Goal: Task Accomplishment & Management: Use online tool/utility

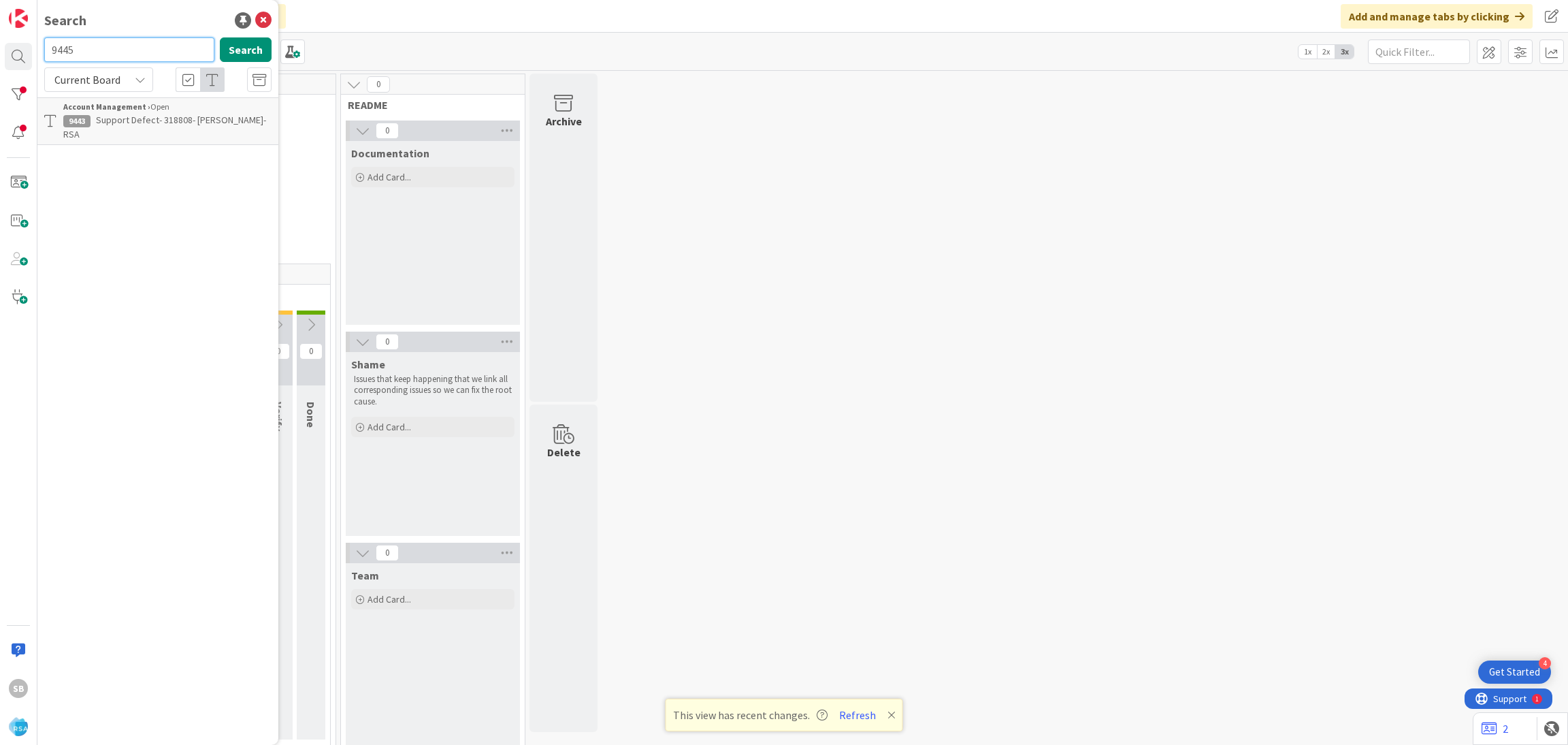
type input "9445"
click at [169, 94] on div "9445 Search Current Board Account Management › Open 9445 Support Maintenance - …" at bounding box center [158, 91] width 227 height 108
click at [169, 102] on div "Account Management › Open" at bounding box center [167, 107] width 209 height 12
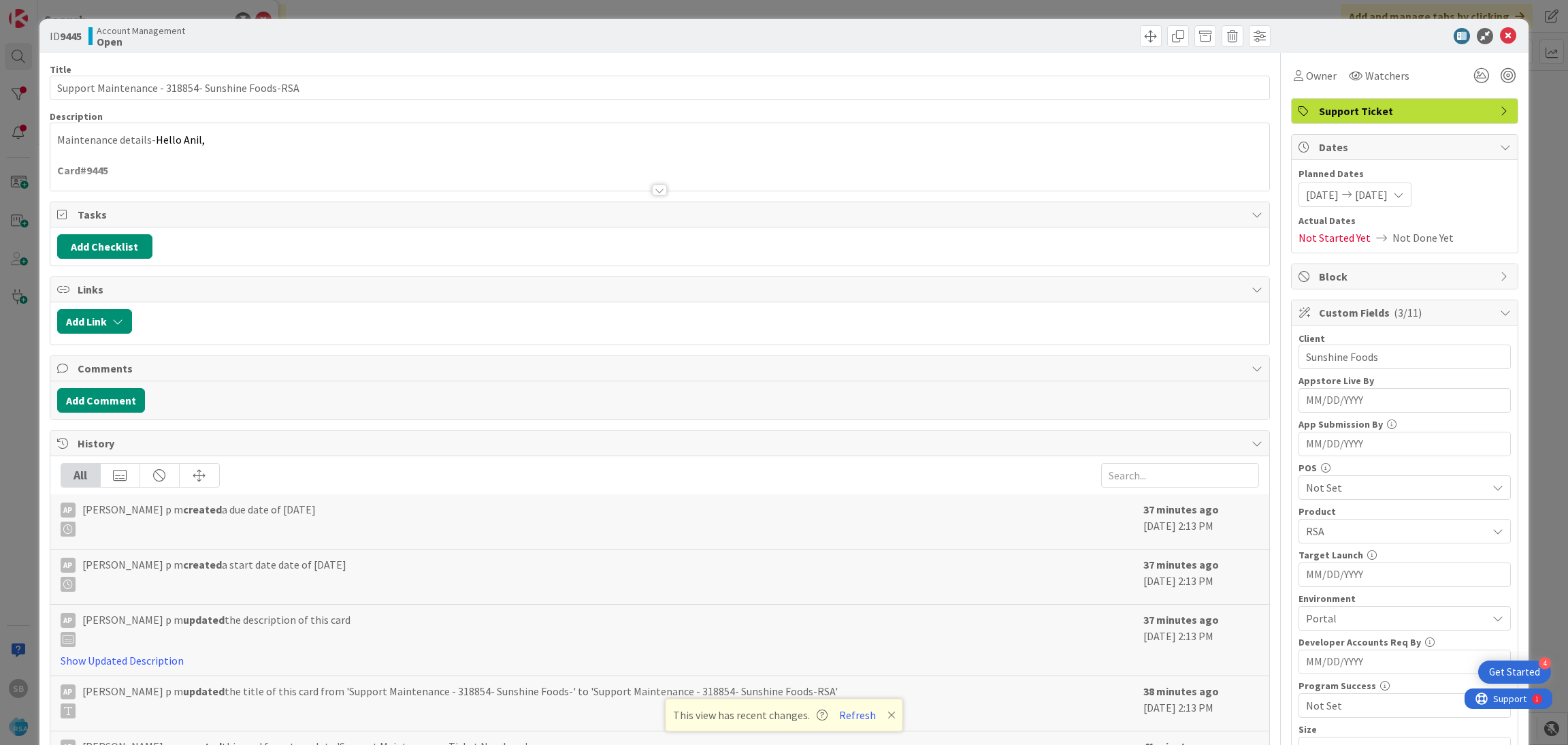
scroll to position [343, 0]
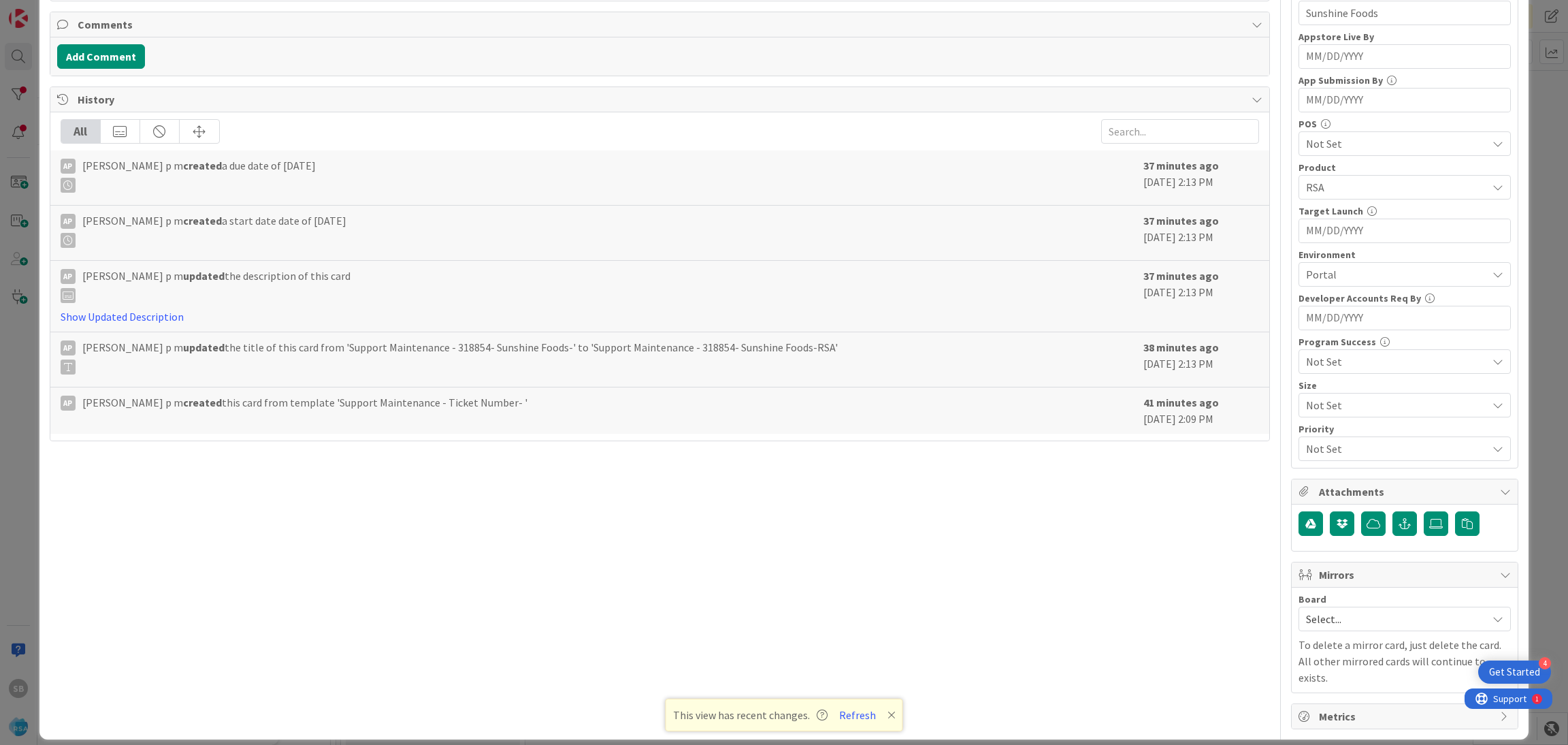
click at [1379, 627] on span "Select..." at bounding box center [1392, 619] width 174 height 19
click at [1325, 718] on span "Software Development" at bounding box center [1413, 707] width 180 height 20
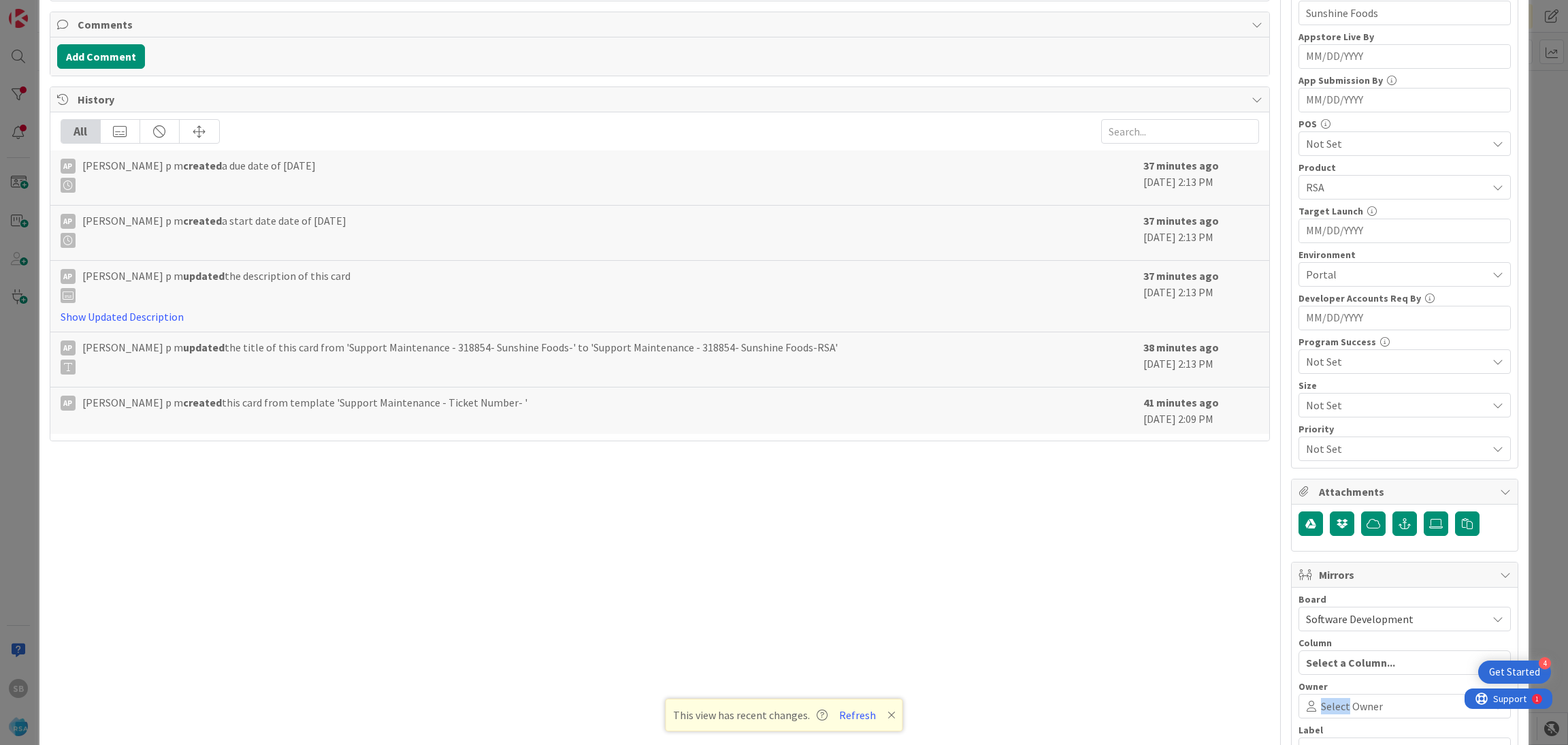
click at [1325, 718] on div "Select Owner" at bounding box center [1405, 706] width 212 height 24
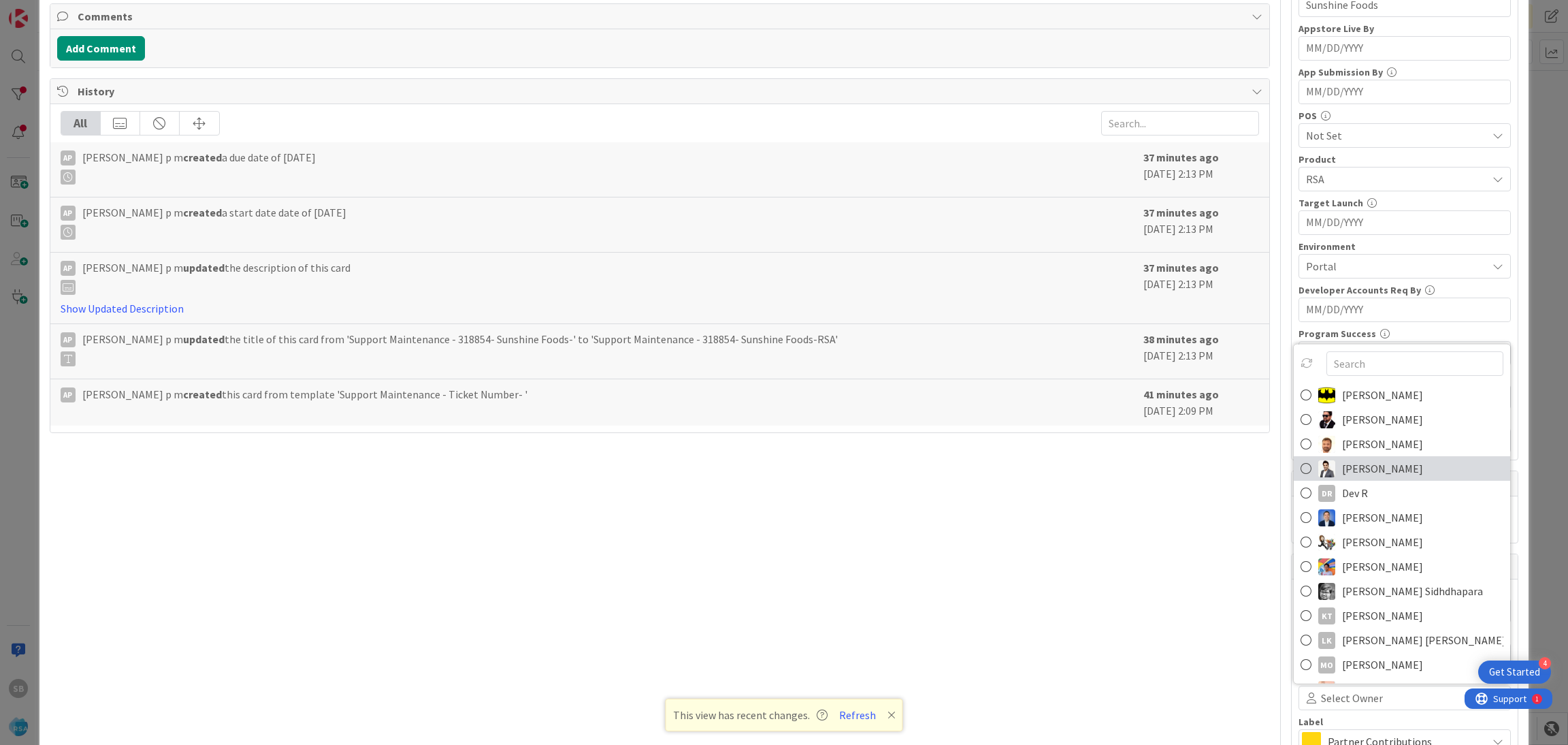
scroll to position [0, 0]
click at [1322, 460] on link "[PERSON_NAME]" at bounding box center [1402, 468] width 216 height 24
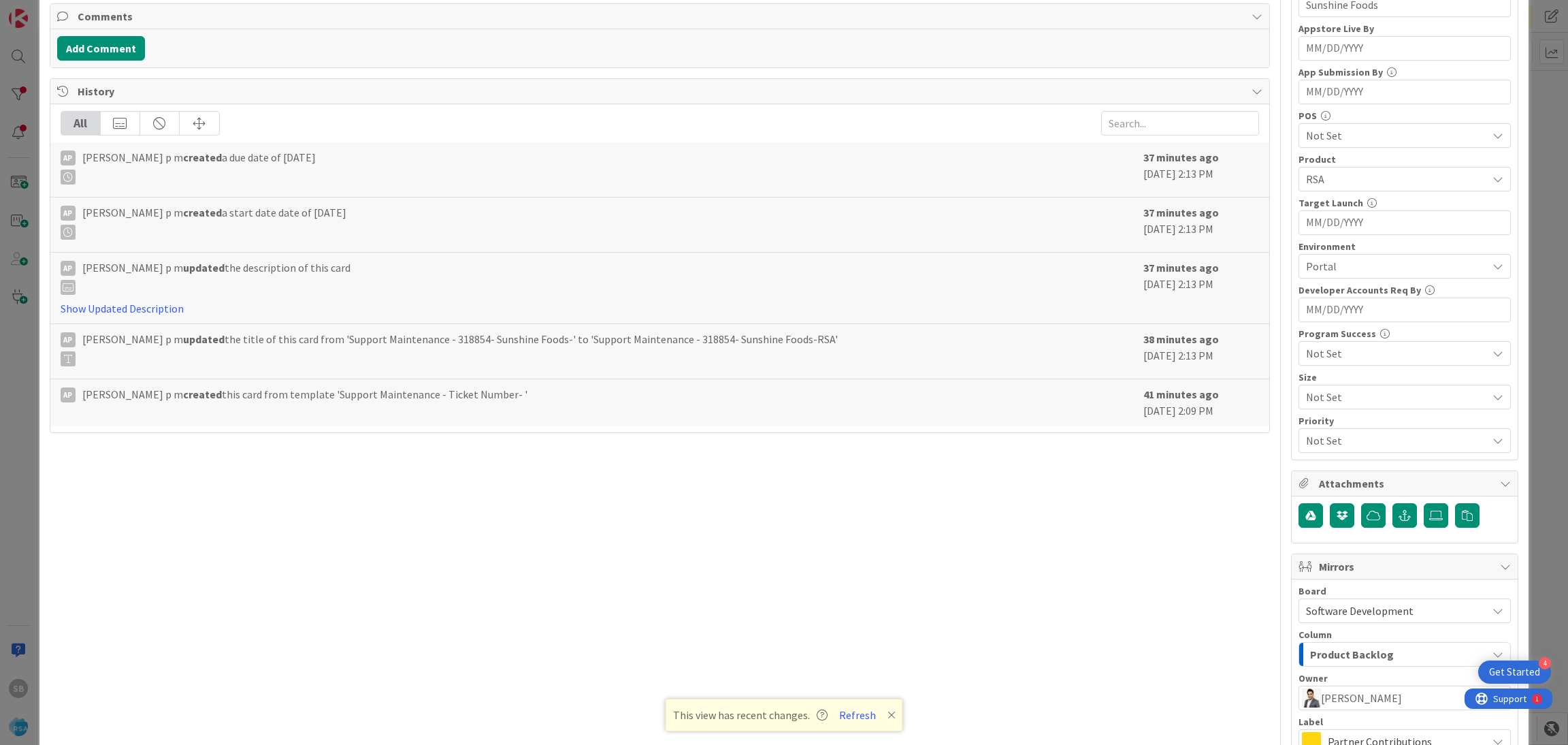
click at [1324, 694] on span "[PERSON_NAME]" at bounding box center [1361, 698] width 81 height 16
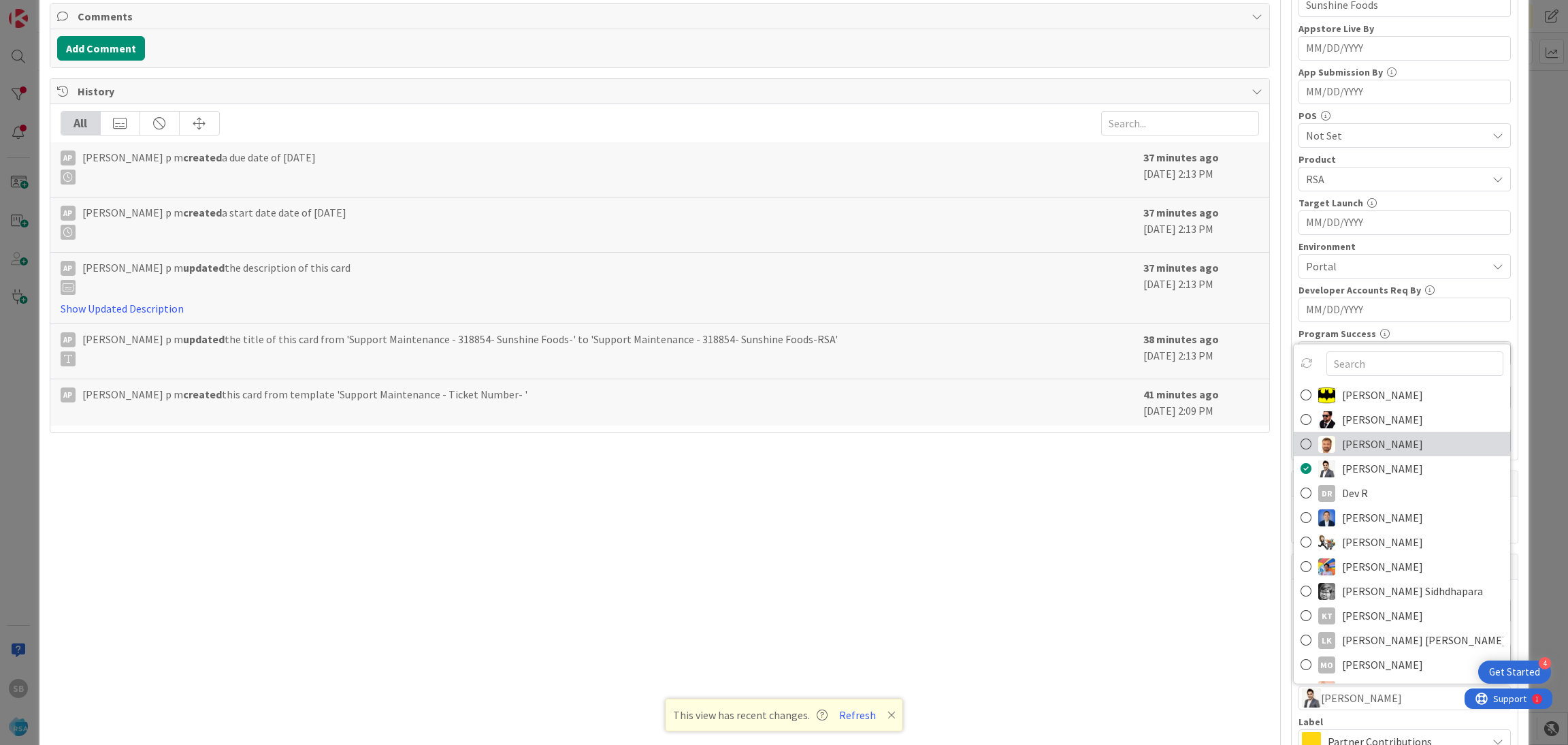
click at [1342, 445] on span "[PERSON_NAME]" at bounding box center [1382, 444] width 81 height 20
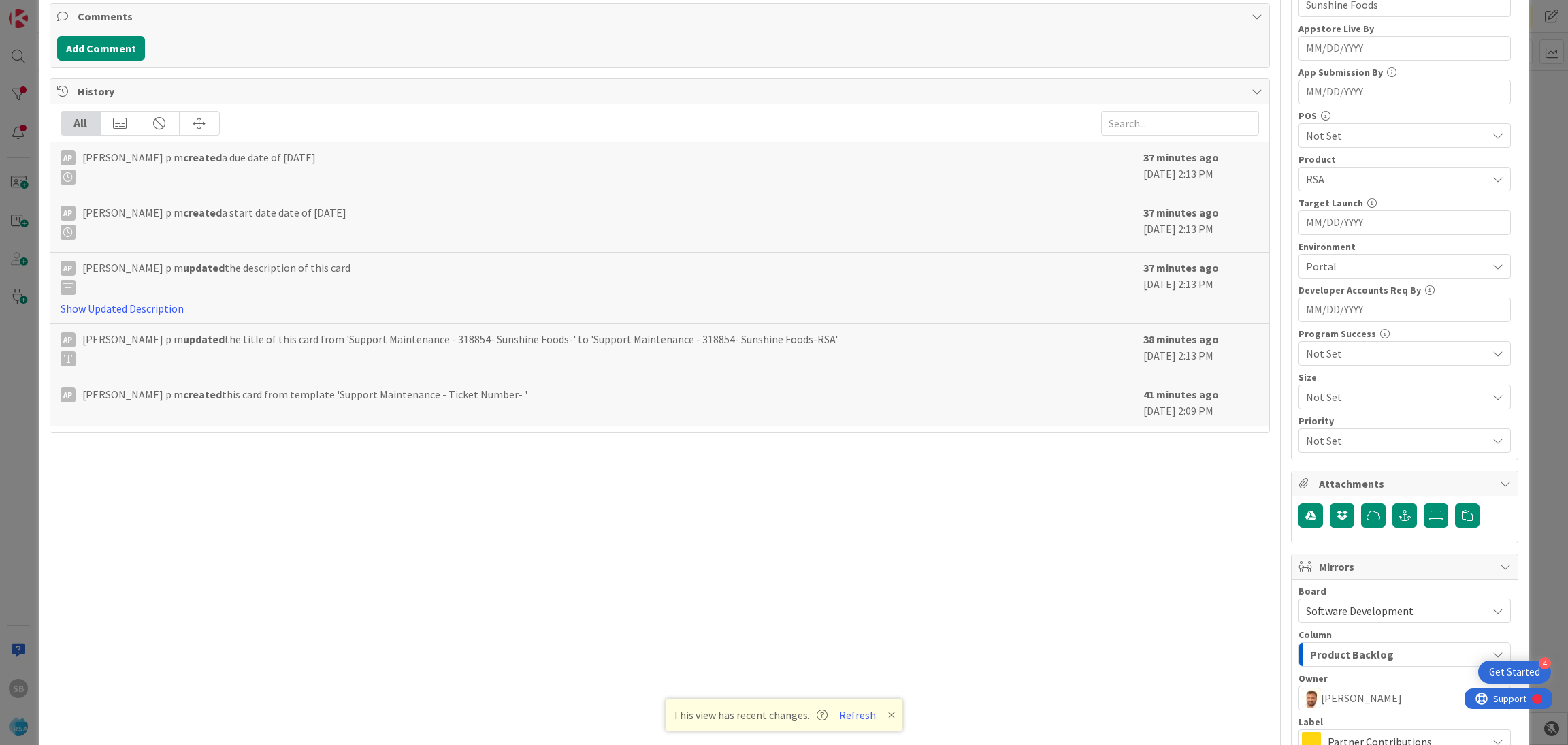
scroll to position [506, 0]
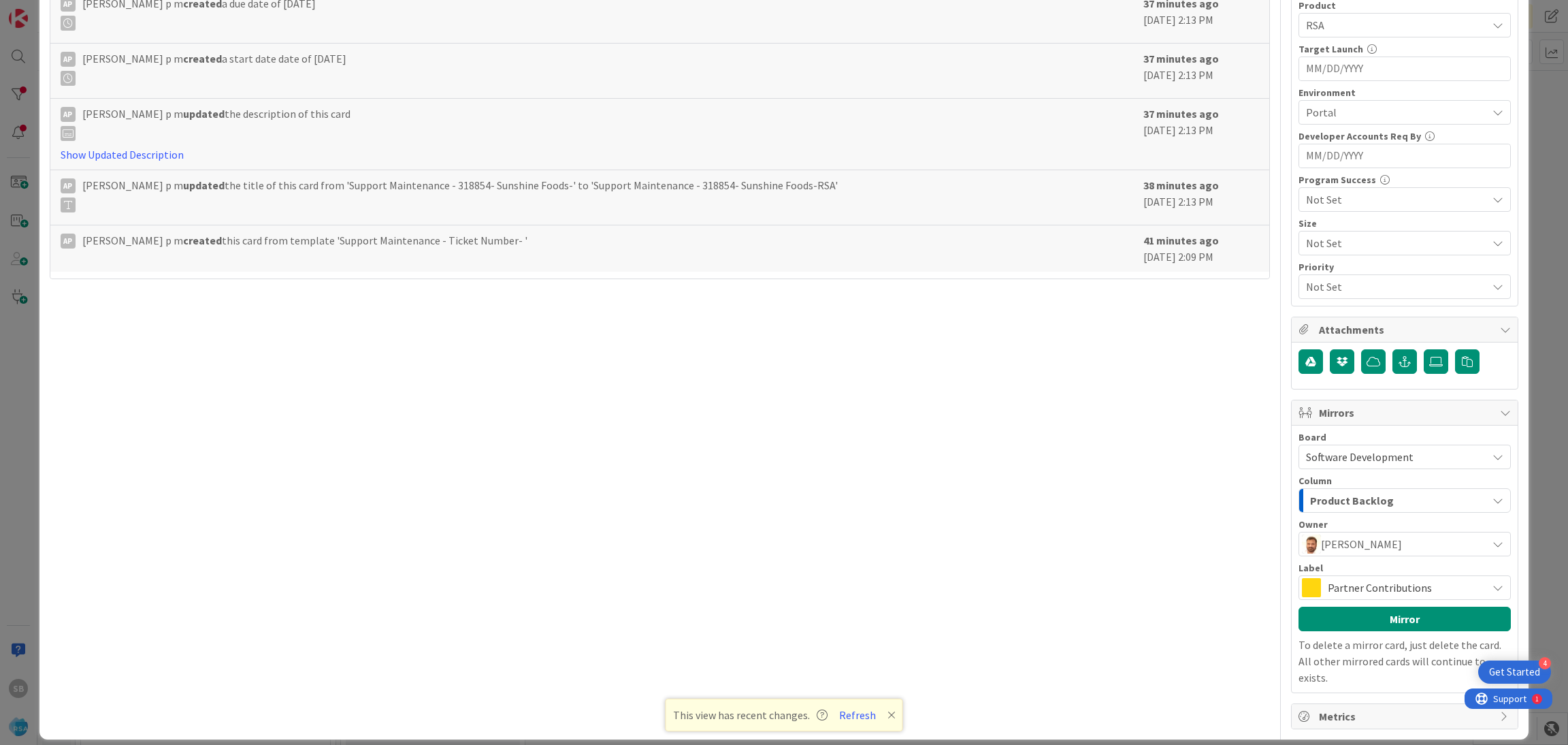
click at [1385, 580] on span "Partner Contributions" at bounding box center [1403, 587] width 153 height 19
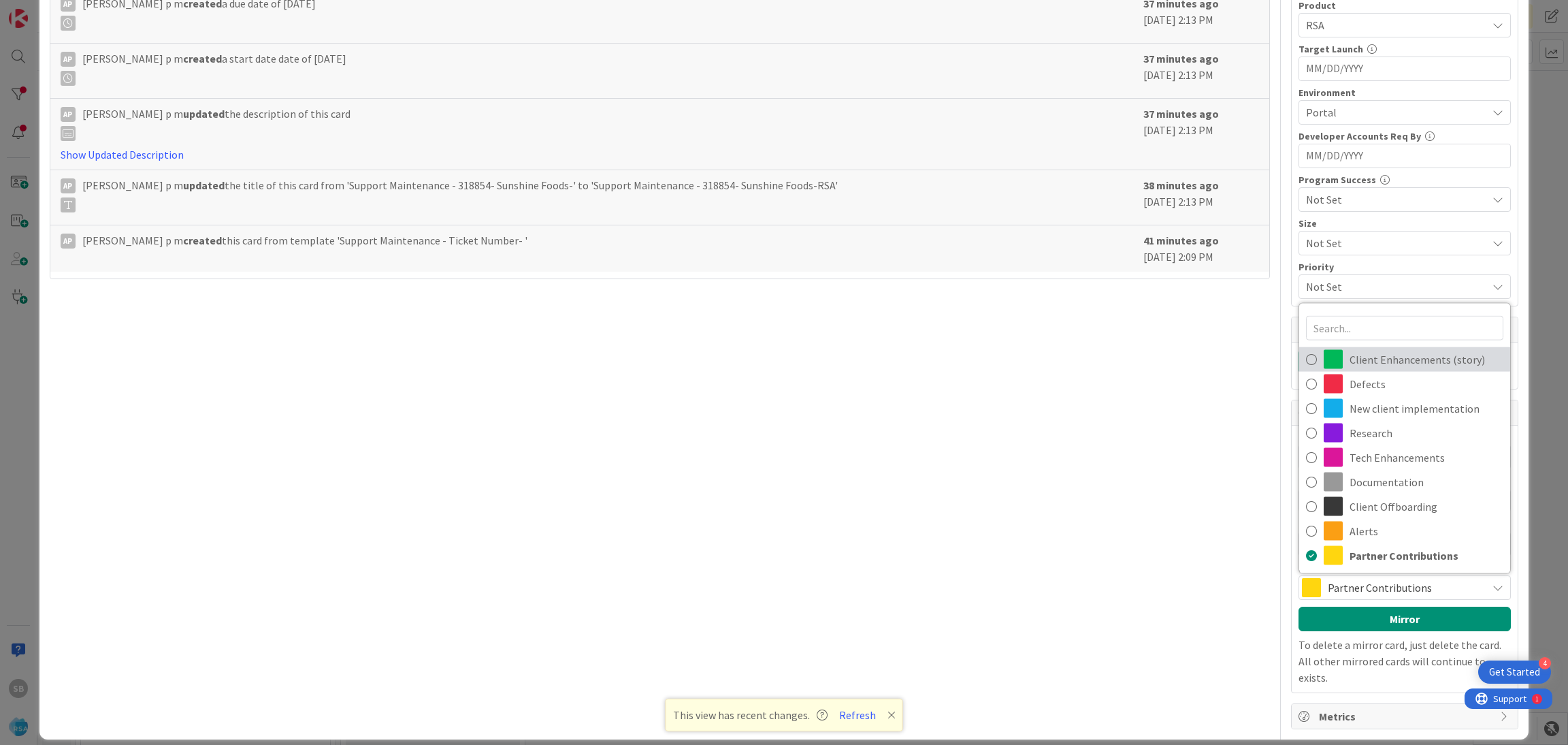
click at [1394, 369] on span "Client Enhancements (story)" at bounding box center [1426, 359] width 154 height 20
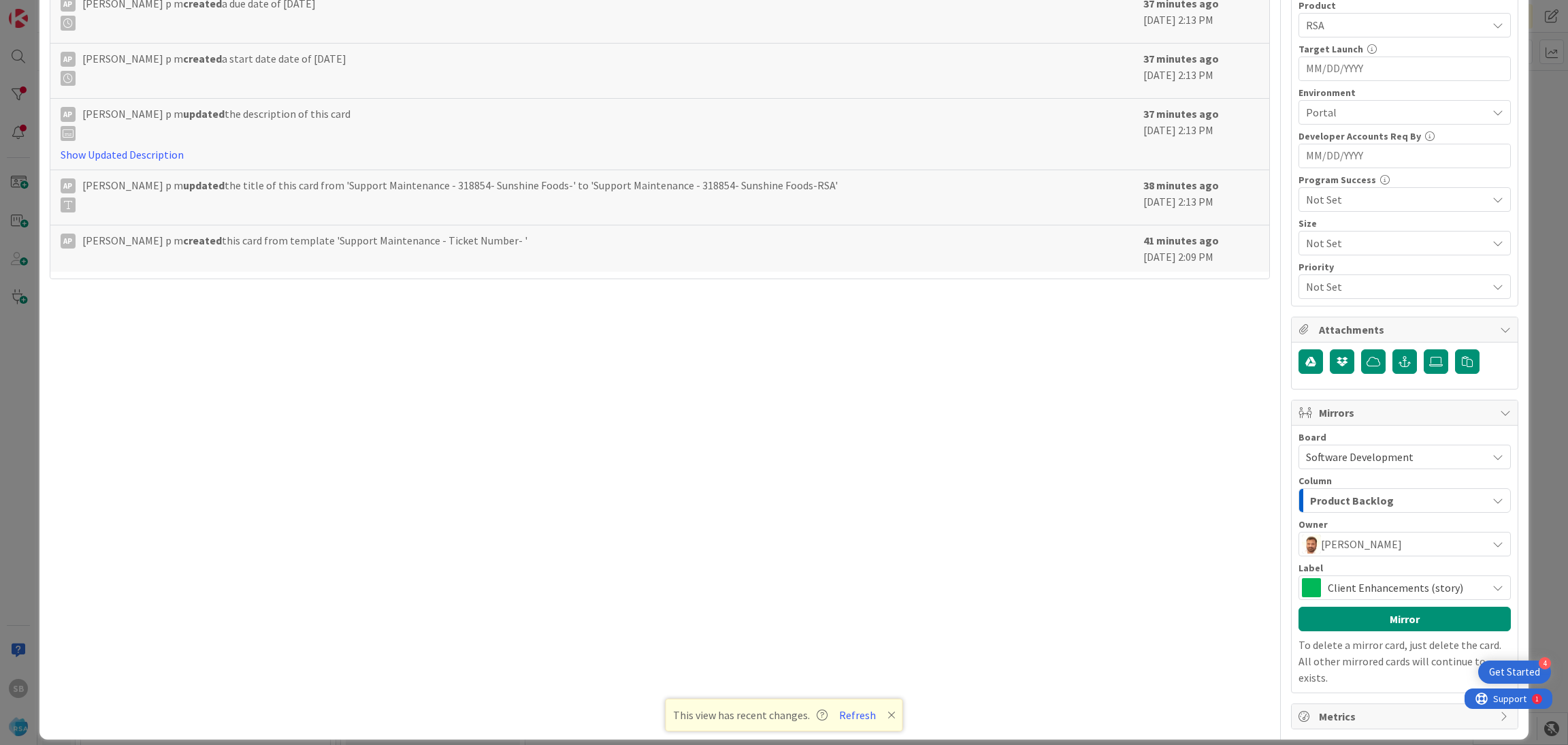
click at [1390, 608] on div "Board Software Development Account Management Software Development Column Produ…" at bounding box center [1405, 559] width 212 height 253
click at [1409, 611] on button "Mirror" at bounding box center [1405, 619] width 212 height 24
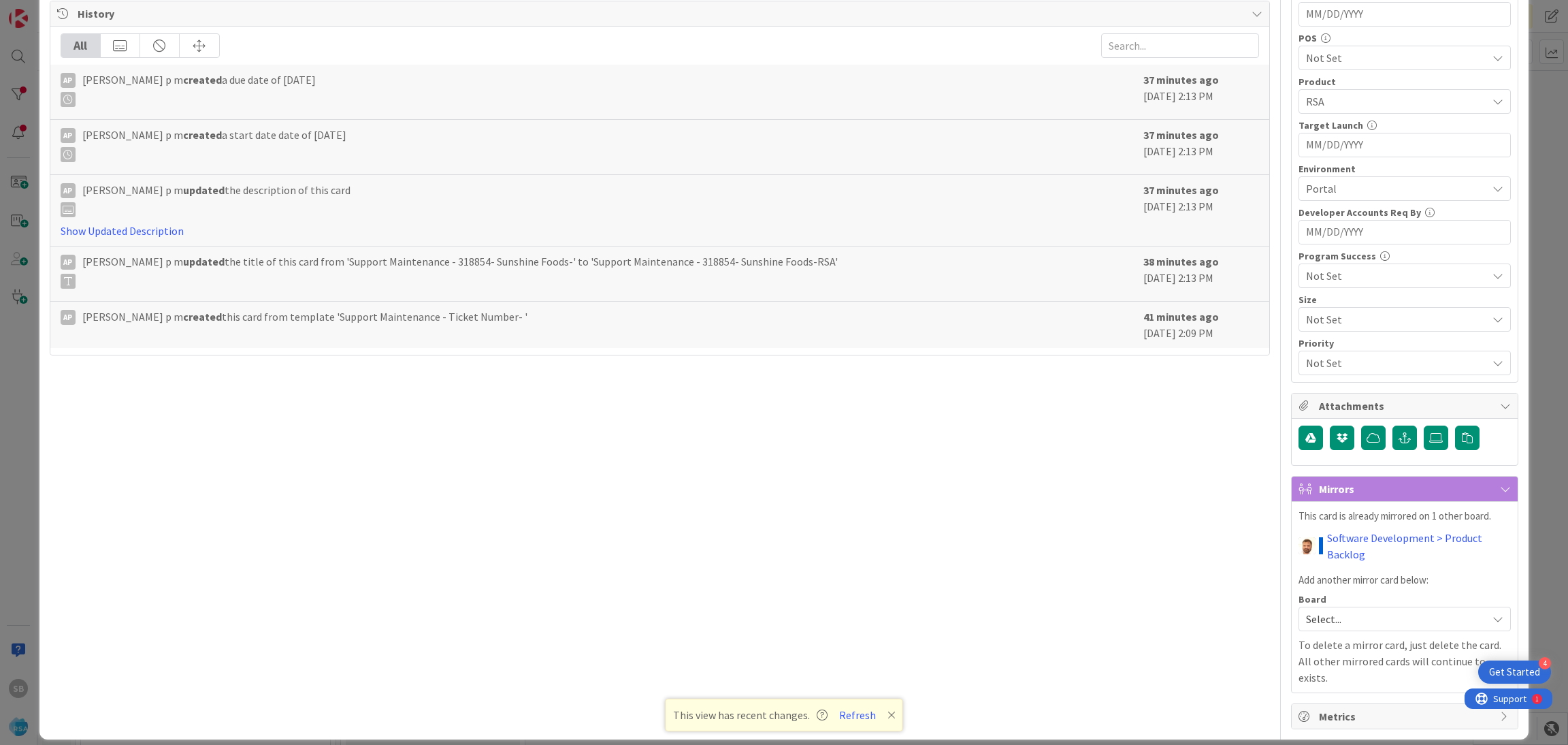
scroll to position [0, 0]
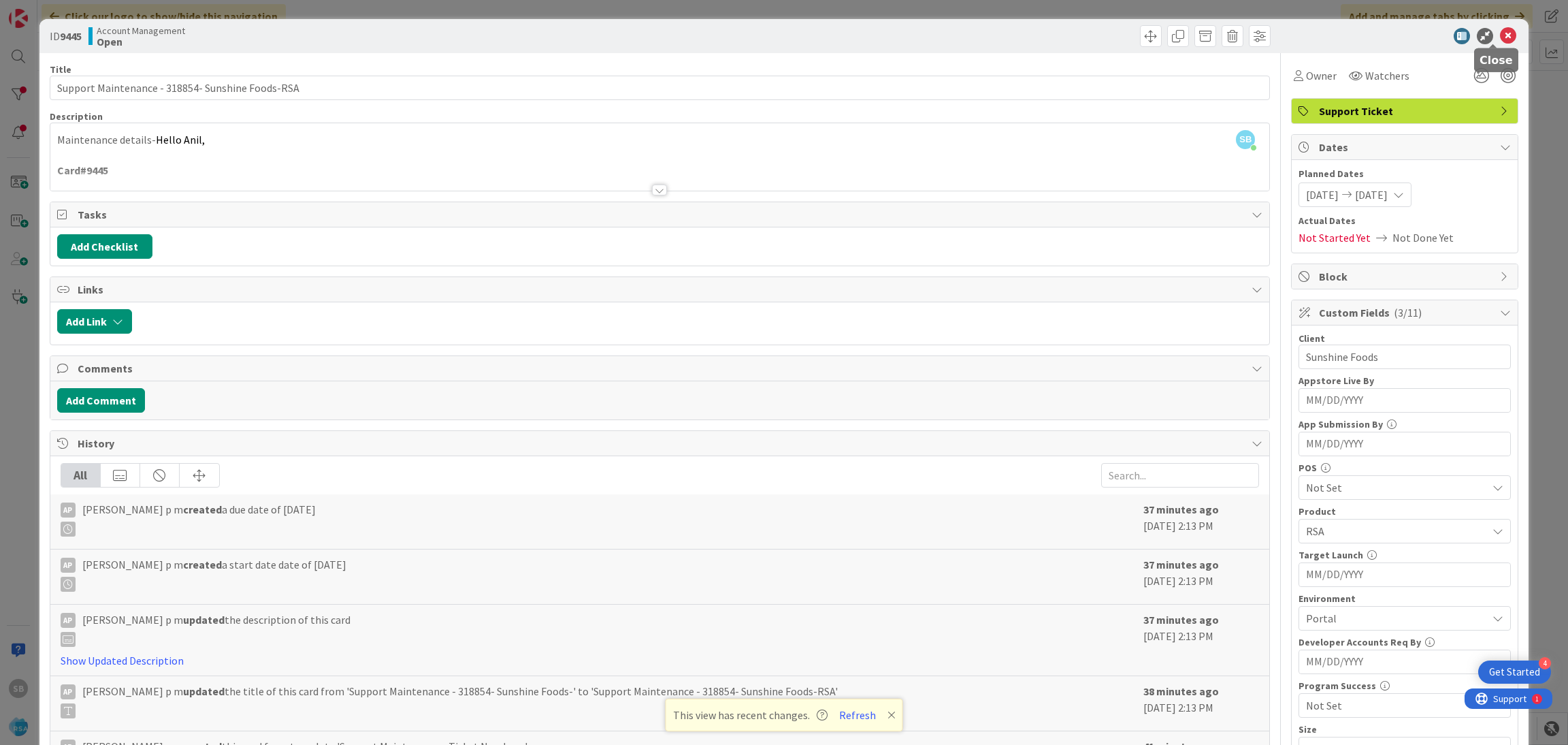
click at [1500, 34] on icon at bounding box center [1508, 36] width 16 height 16
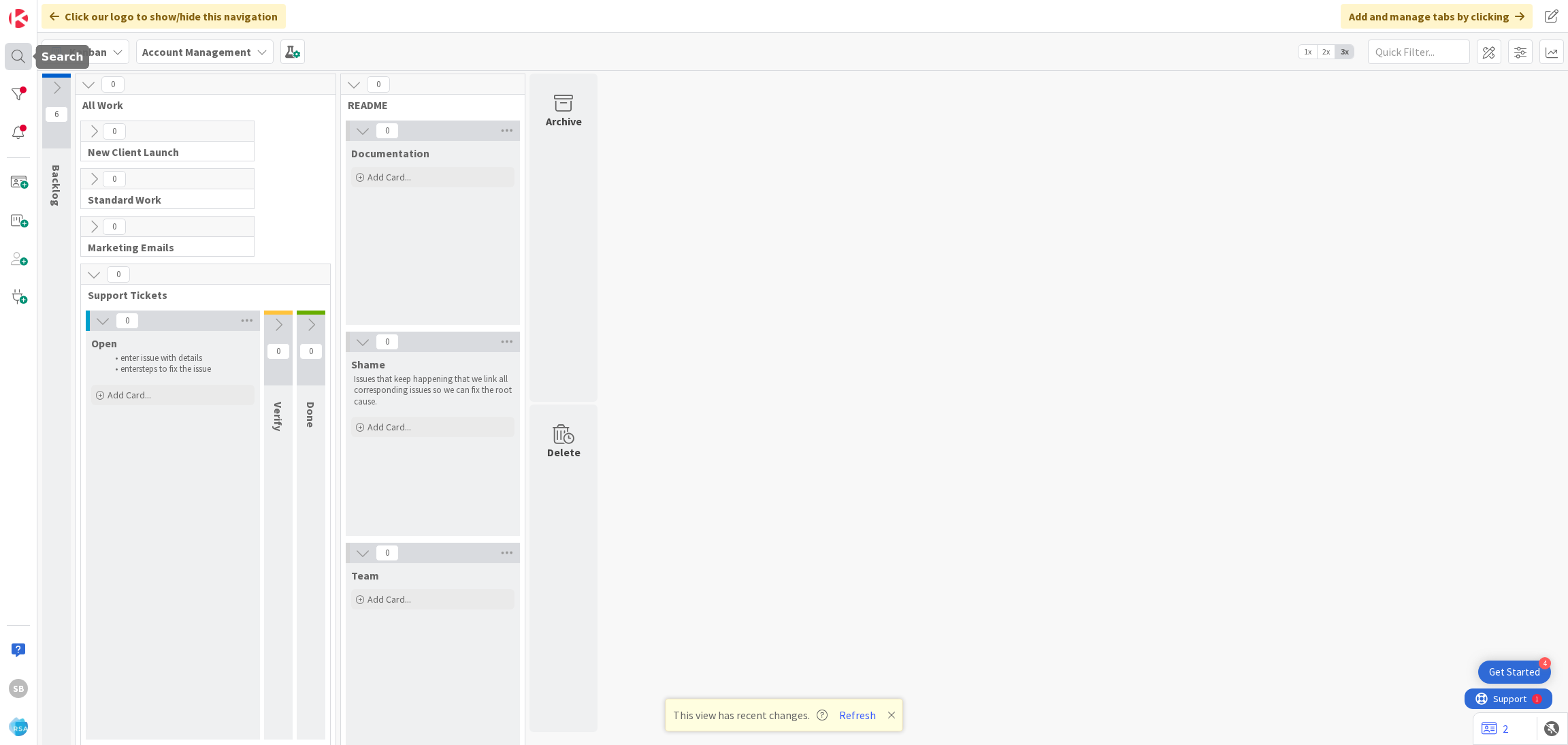
click at [19, 60] on div at bounding box center [19, 57] width 27 height 27
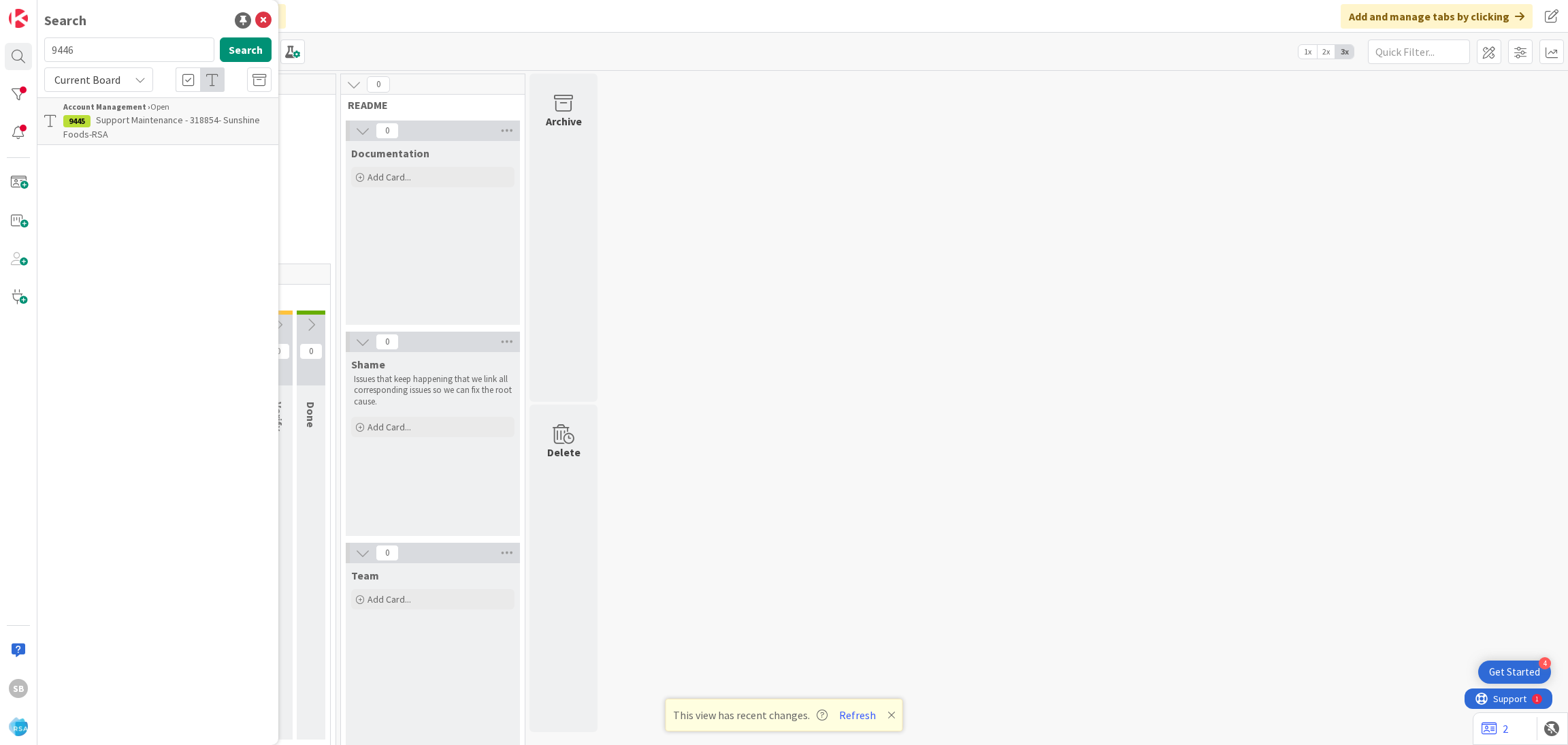
type input "9446"
click at [129, 111] on b "Account Management ›" at bounding box center [107, 106] width 87 height 10
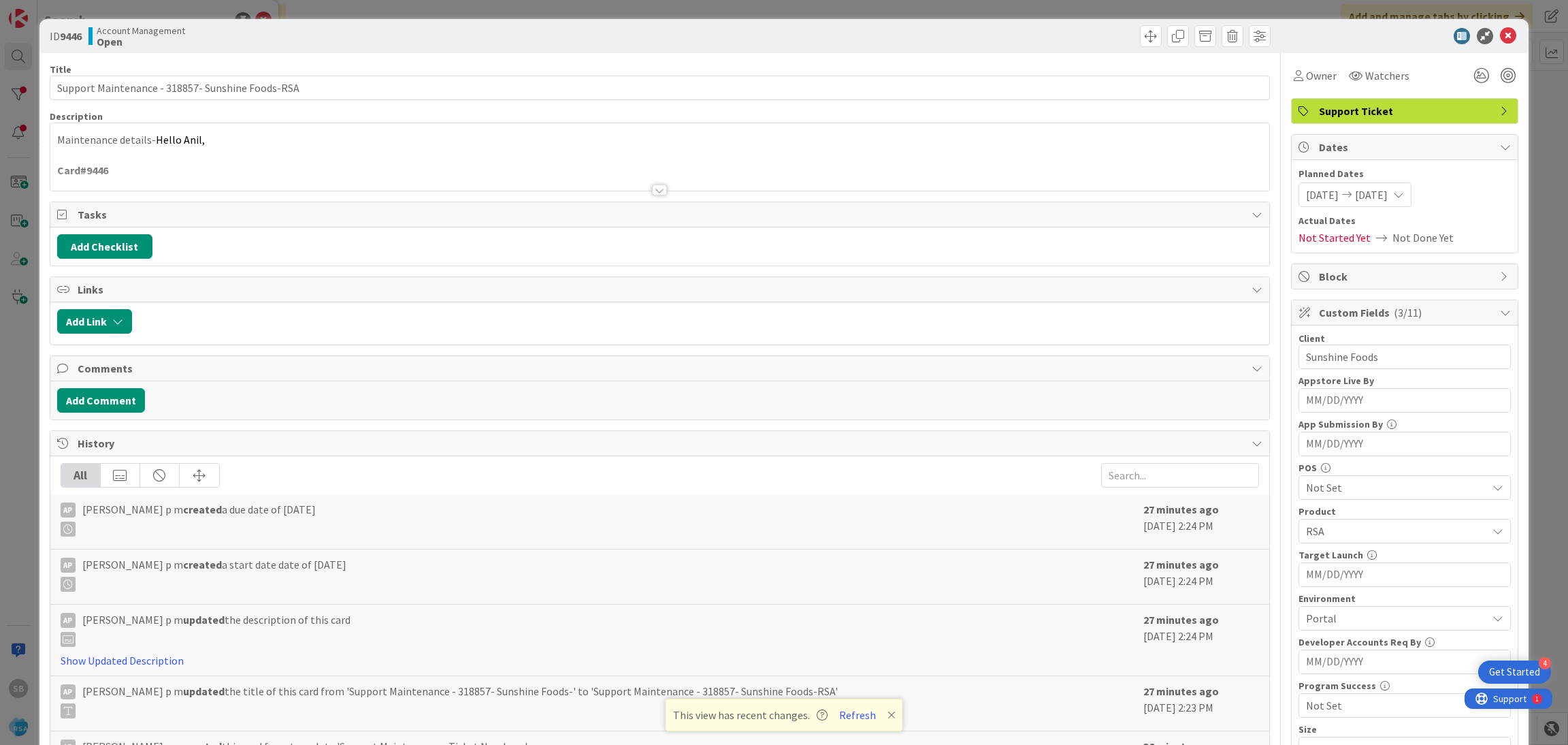
scroll to position [343, 0]
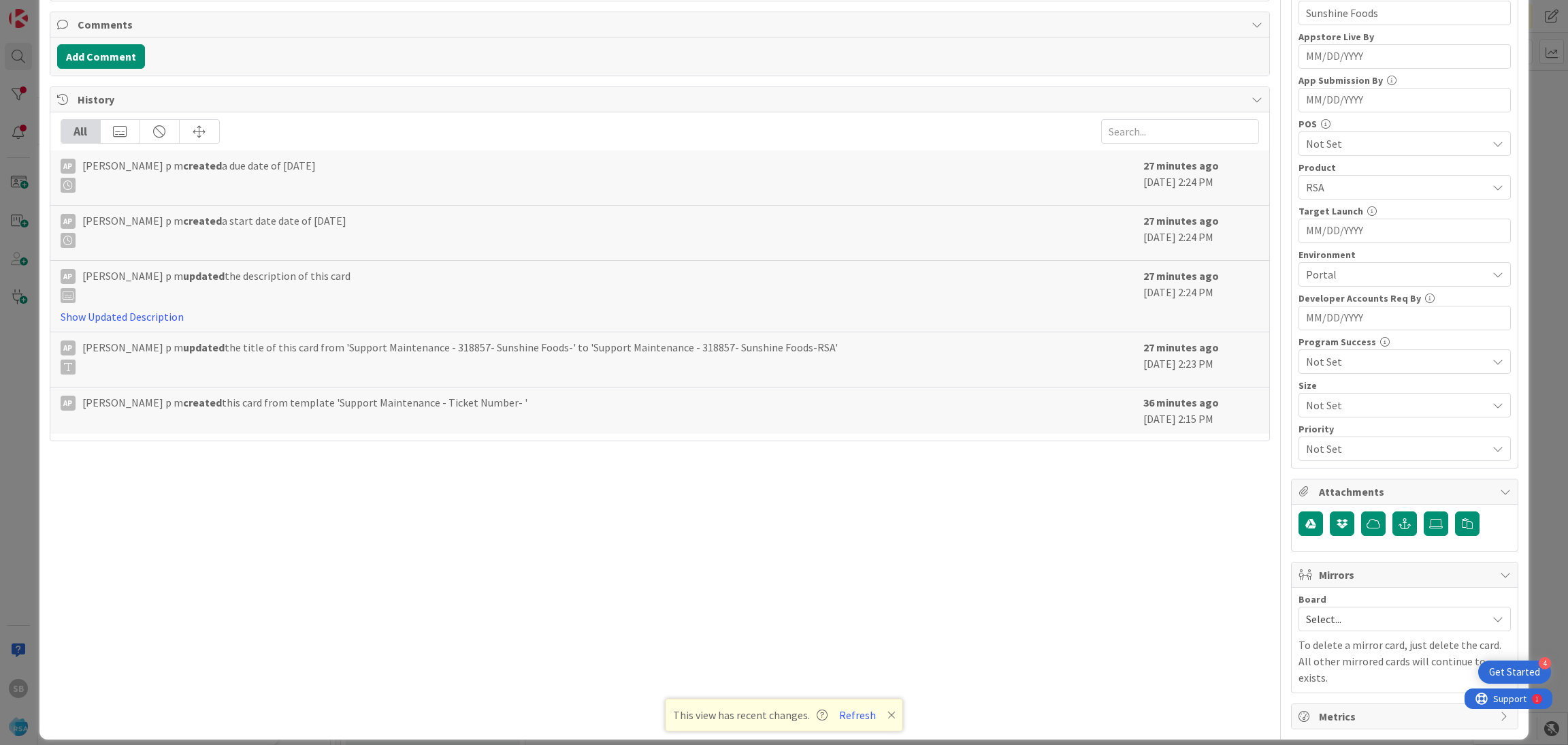
click at [1327, 619] on span "Select..." at bounding box center [1392, 619] width 174 height 19
click at [1357, 708] on span "Software Development" at bounding box center [1413, 707] width 180 height 20
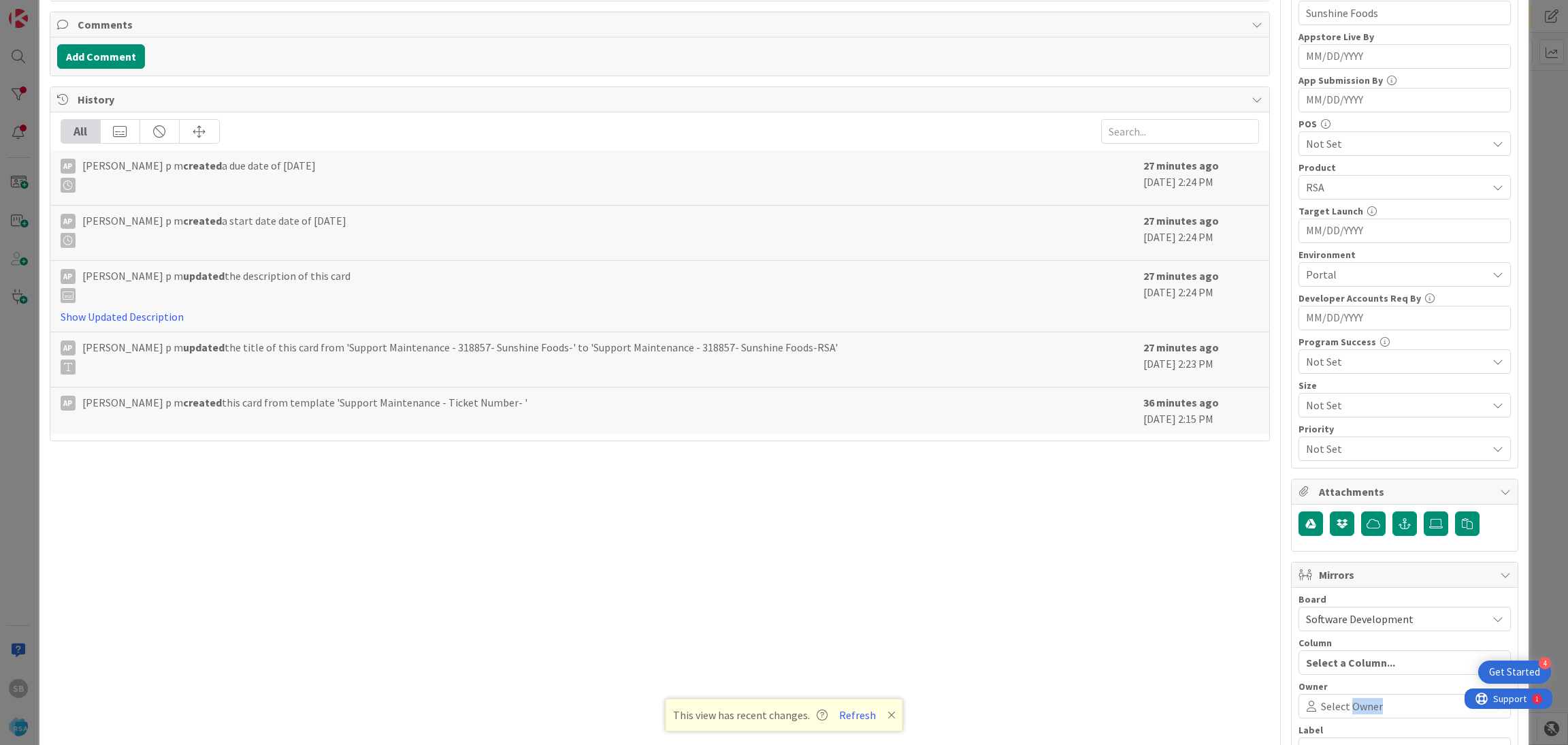
click at [1357, 708] on span "Select Owner" at bounding box center [1352, 706] width 62 height 16
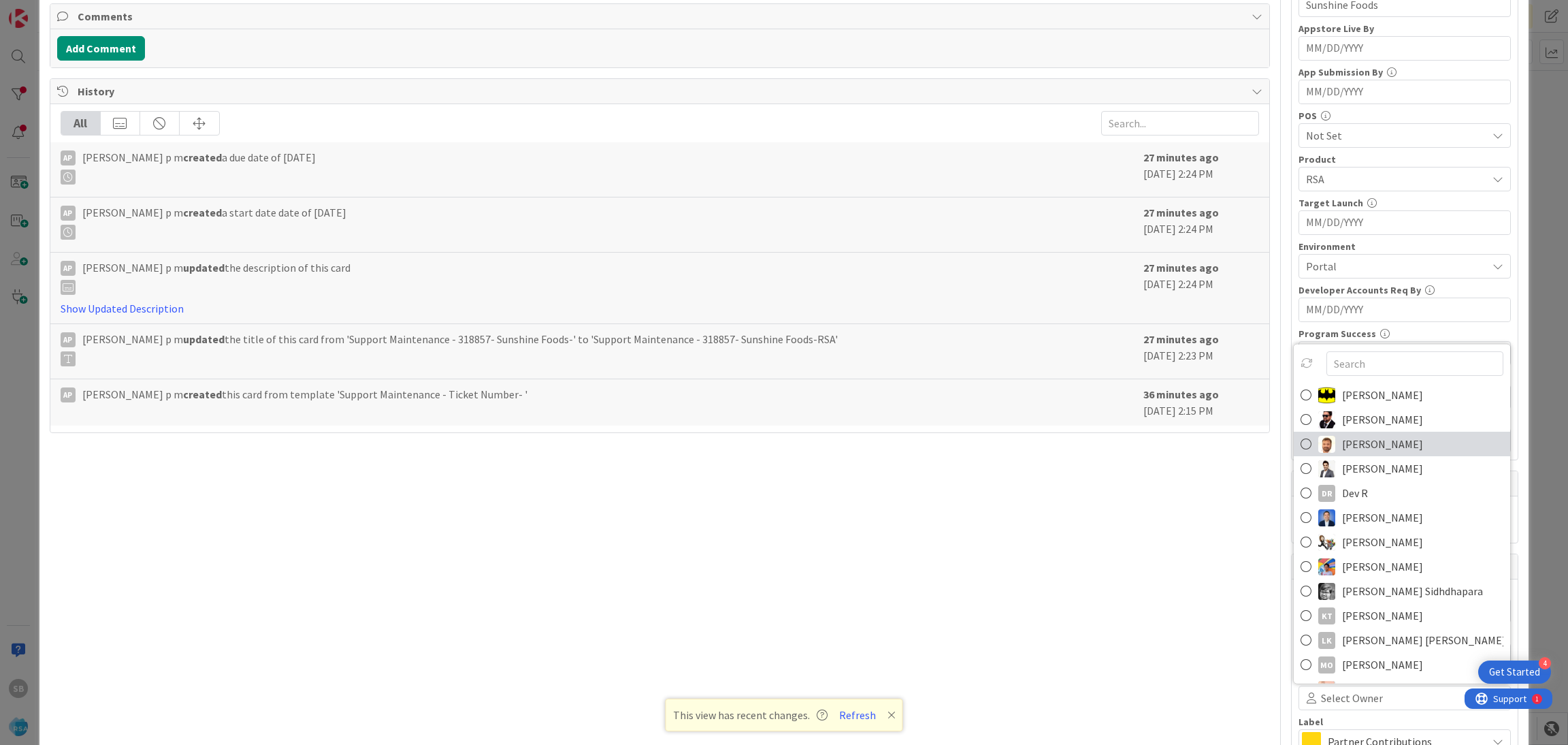
click at [1354, 449] on span "[PERSON_NAME]" at bounding box center [1382, 444] width 81 height 20
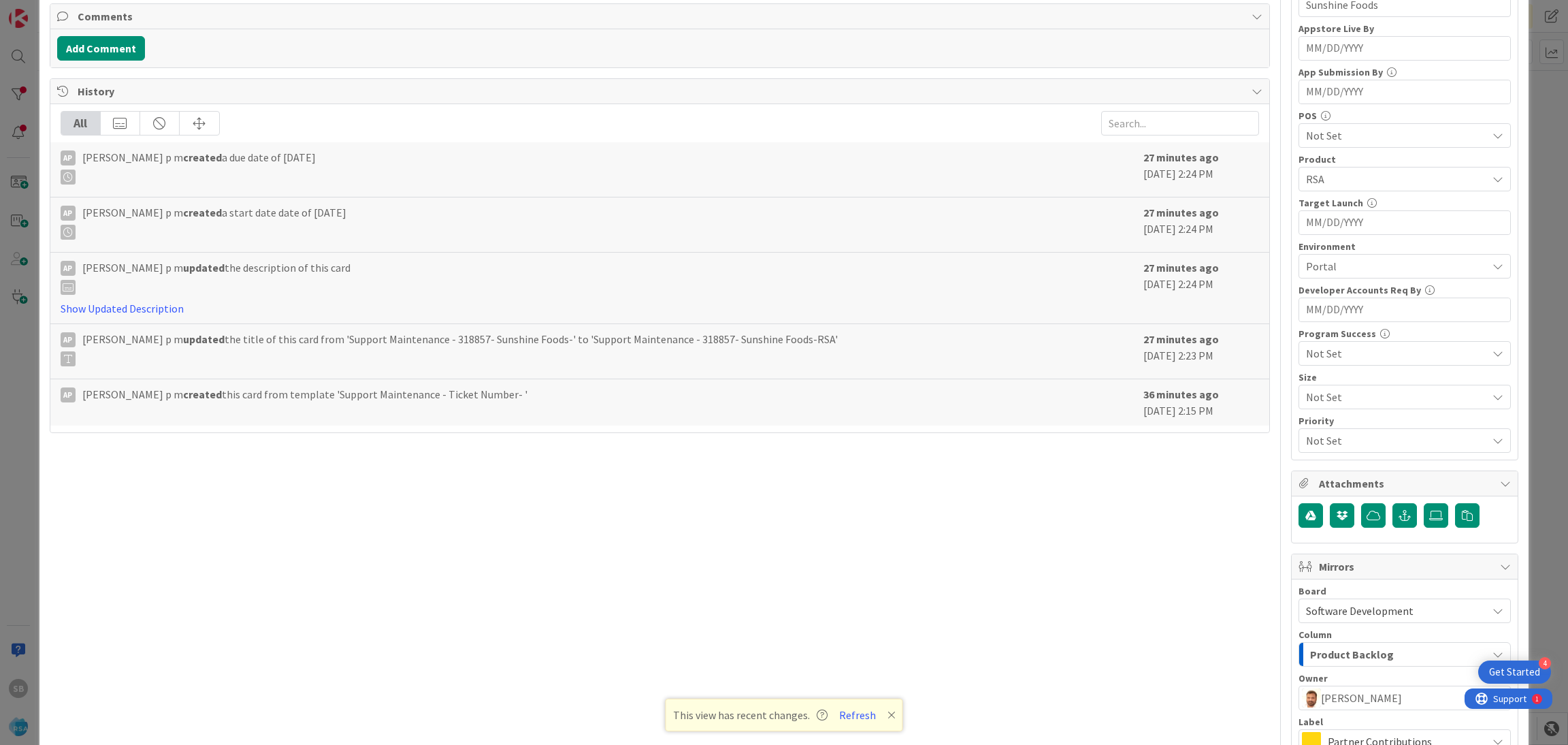
scroll to position [506, 0]
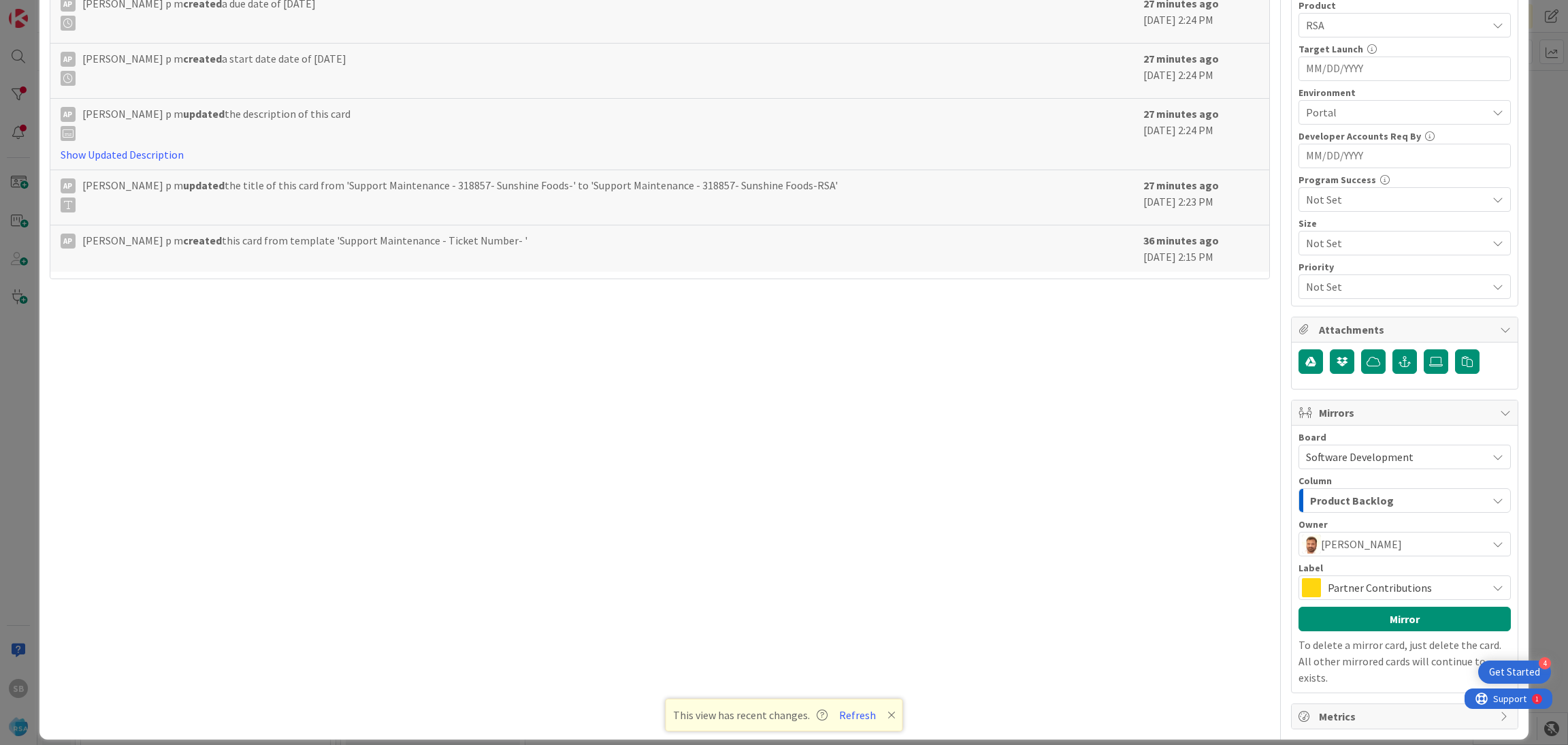
click at [1403, 593] on span "Partner Contributions" at bounding box center [1403, 587] width 153 height 19
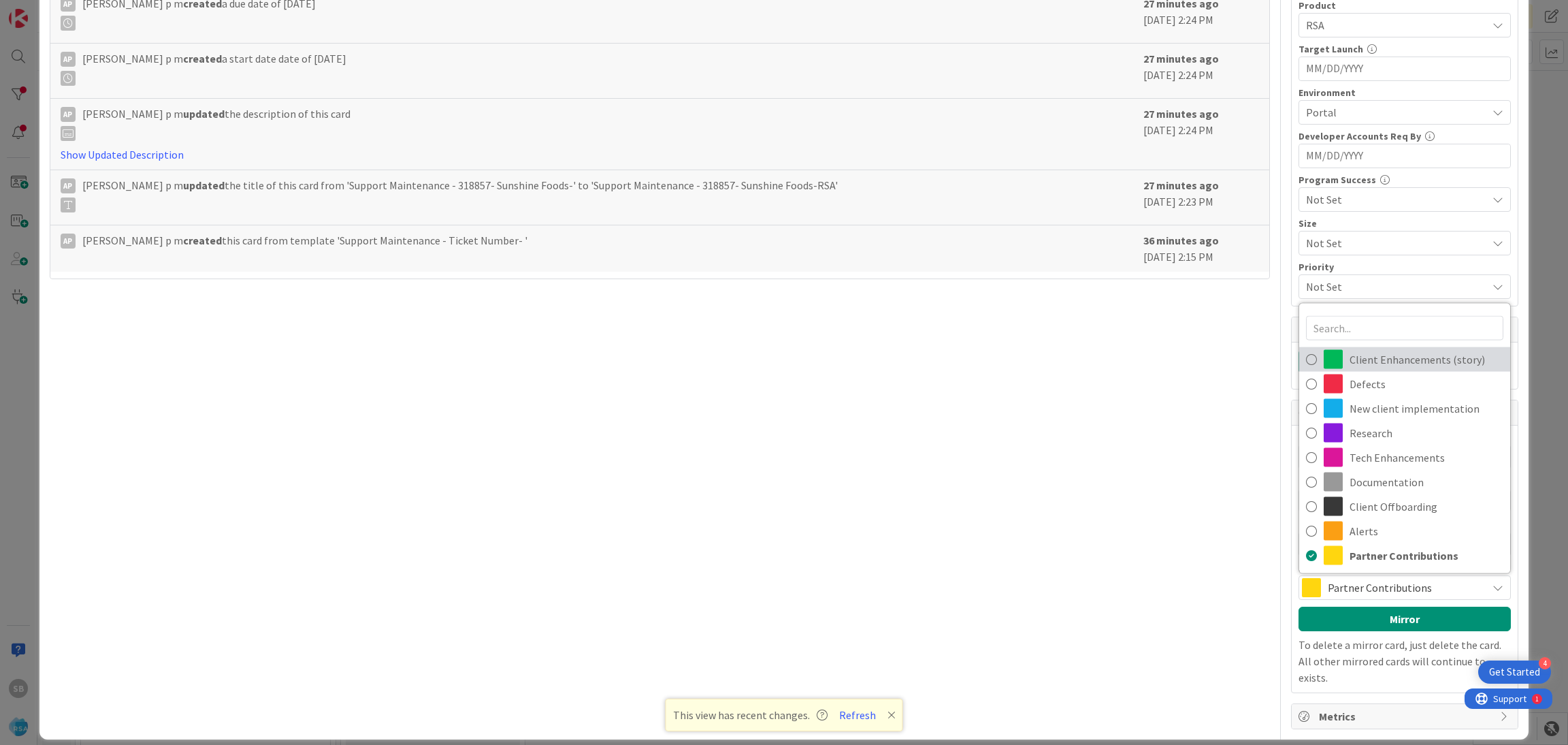
click at [1402, 349] on link "Client Enhancements (story)" at bounding box center [1405, 359] width 211 height 24
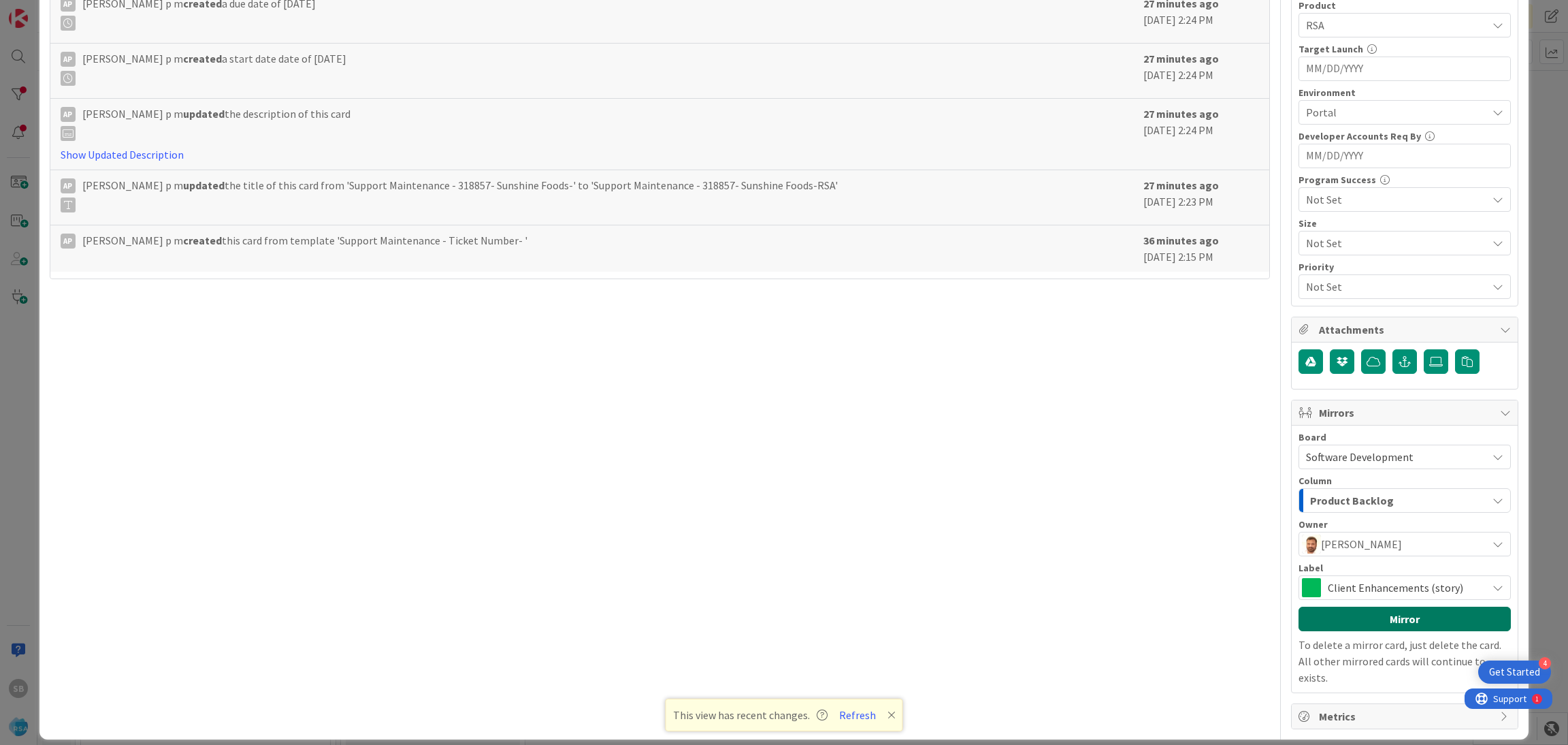
click at [1387, 610] on button "Mirror" at bounding box center [1405, 619] width 212 height 24
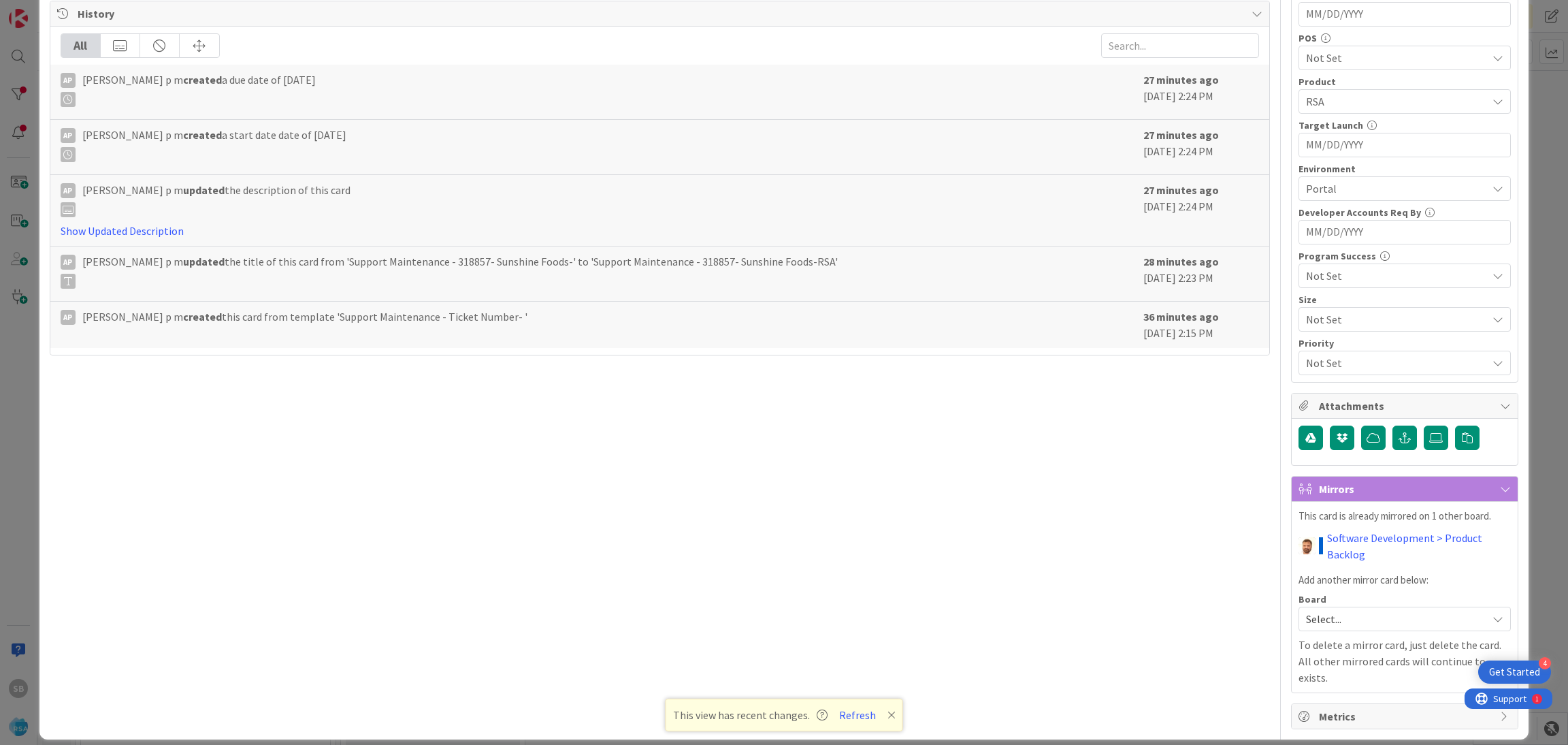
scroll to position [0, 0]
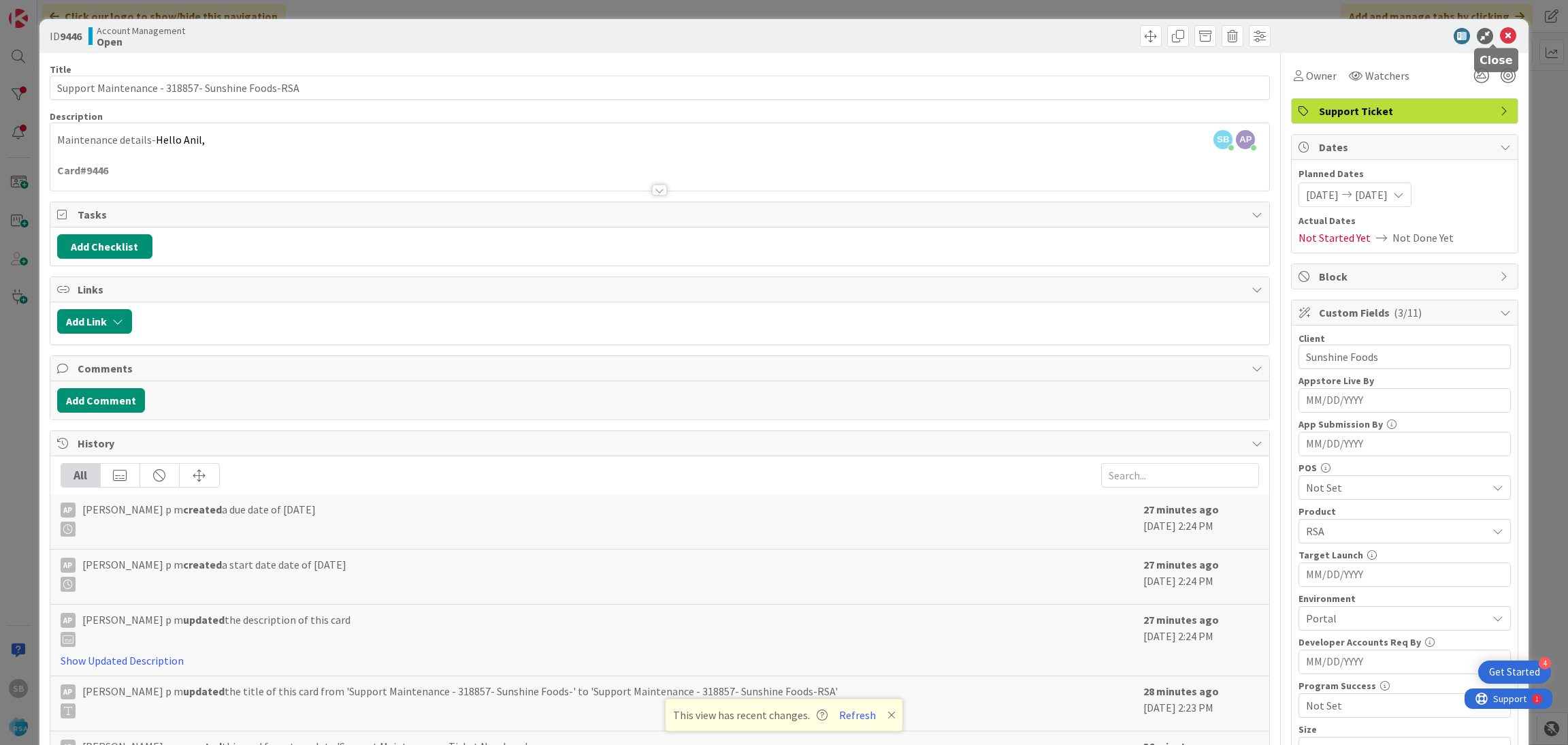
click at [1500, 40] on icon at bounding box center [1508, 36] width 16 height 16
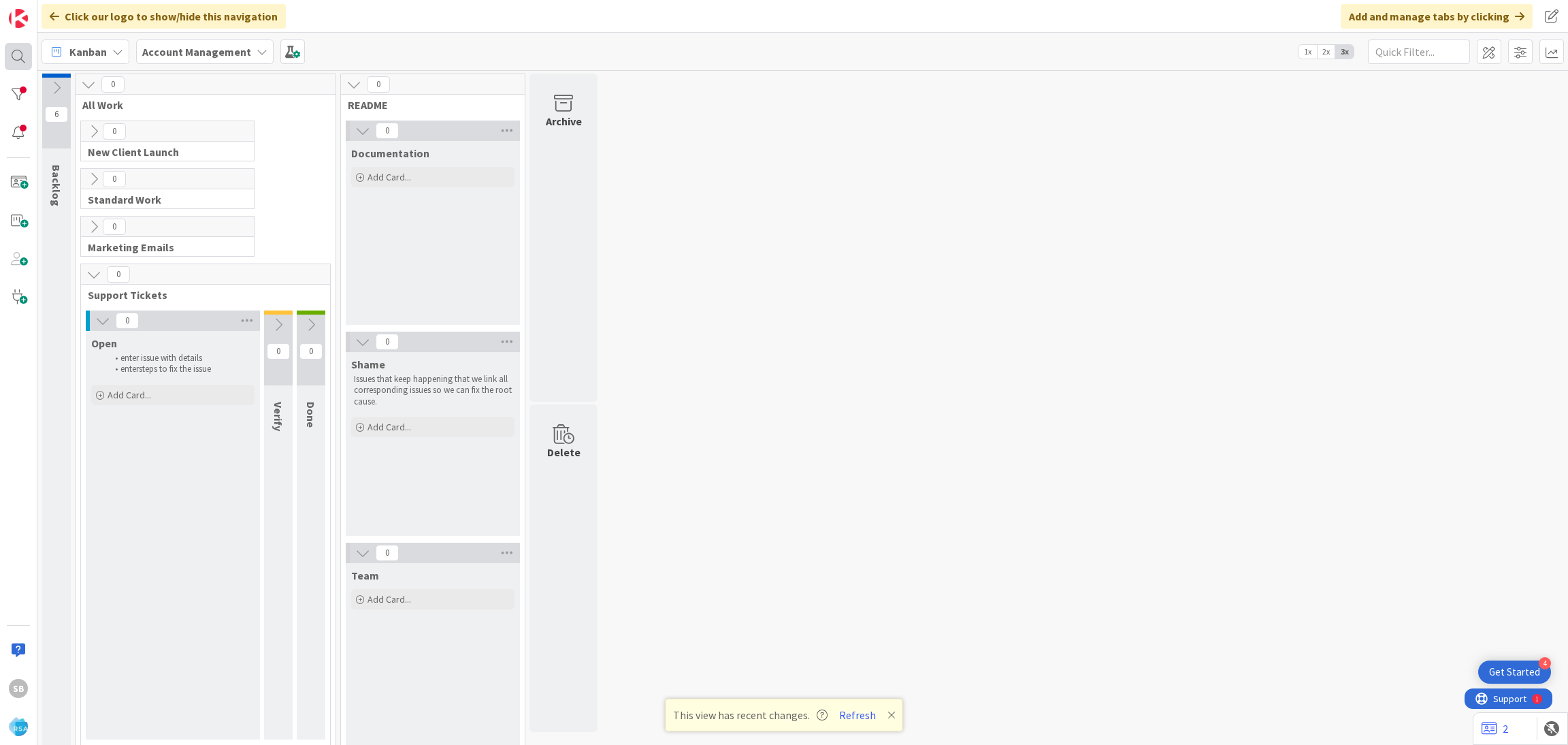
click at [9, 55] on div at bounding box center [19, 57] width 27 height 27
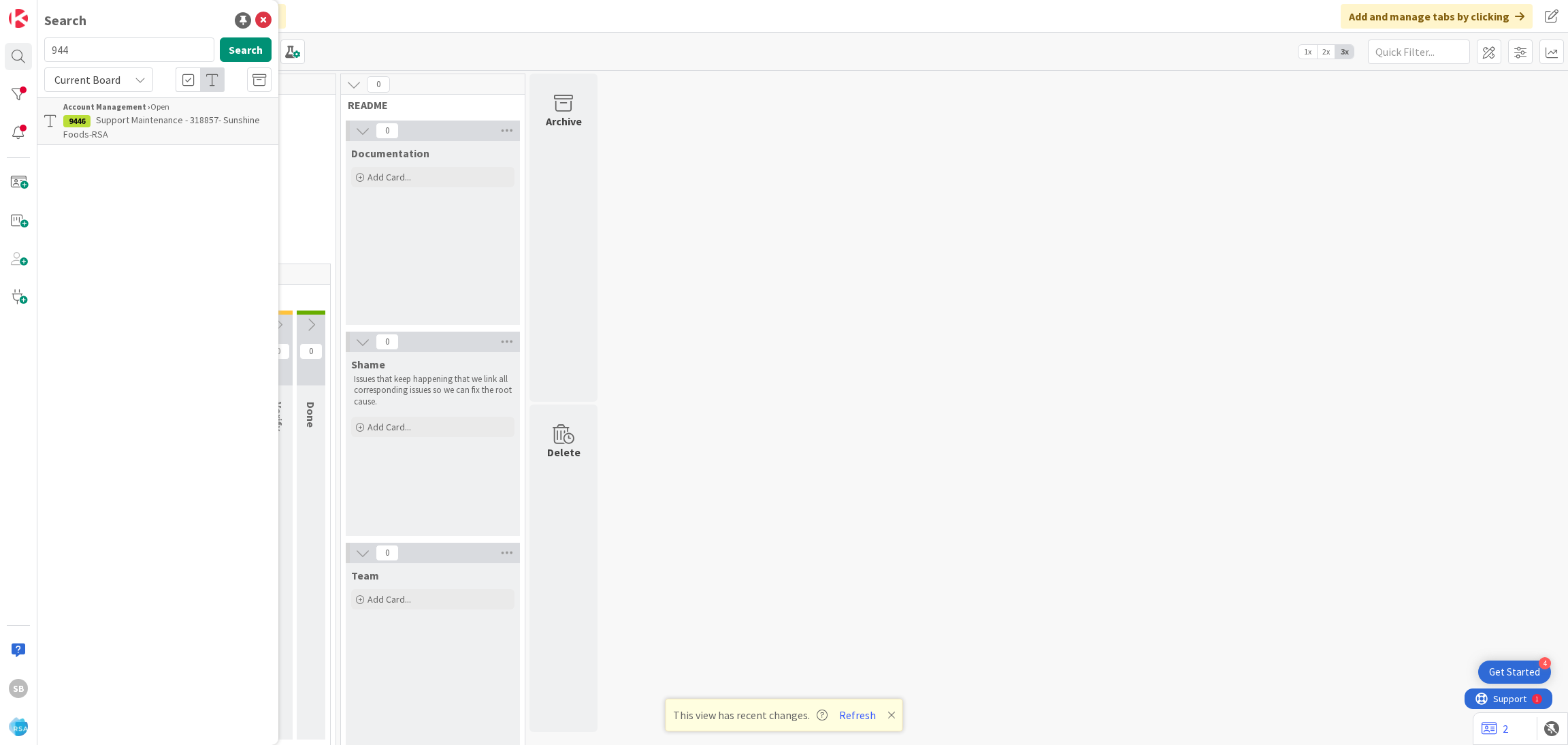
type input "9446"
click at [232, 125] on span "Support Maintenance - 318857- Sunshine Foods-RSA" at bounding box center [161, 127] width 196 height 27
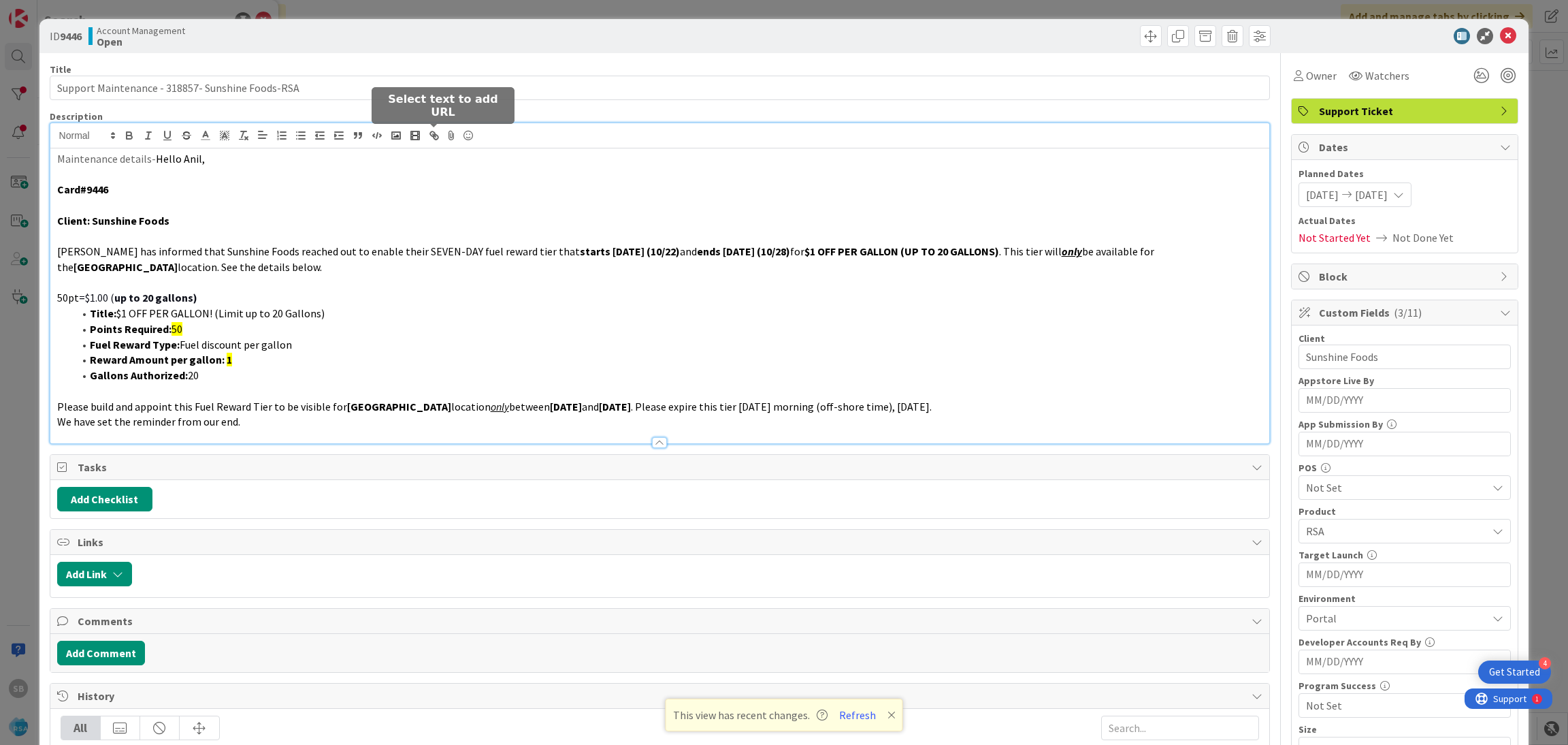
click at [431, 137] on div "Maintenance details- Hello Anil, Card#9446 Client: Sunshine Foods [PERSON_NAME]…" at bounding box center [660, 283] width 1220 height 320
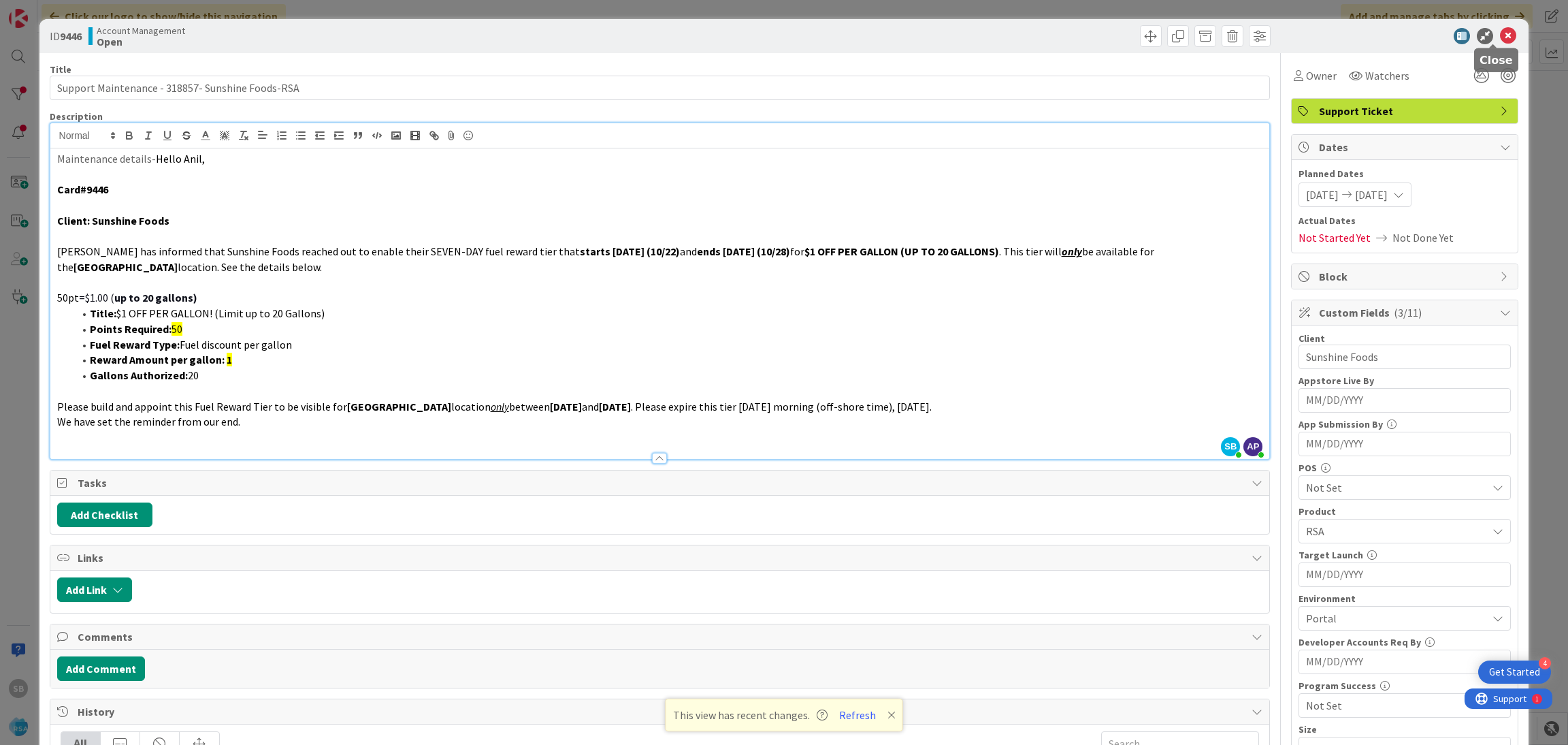
click at [1500, 36] on icon at bounding box center [1508, 36] width 16 height 16
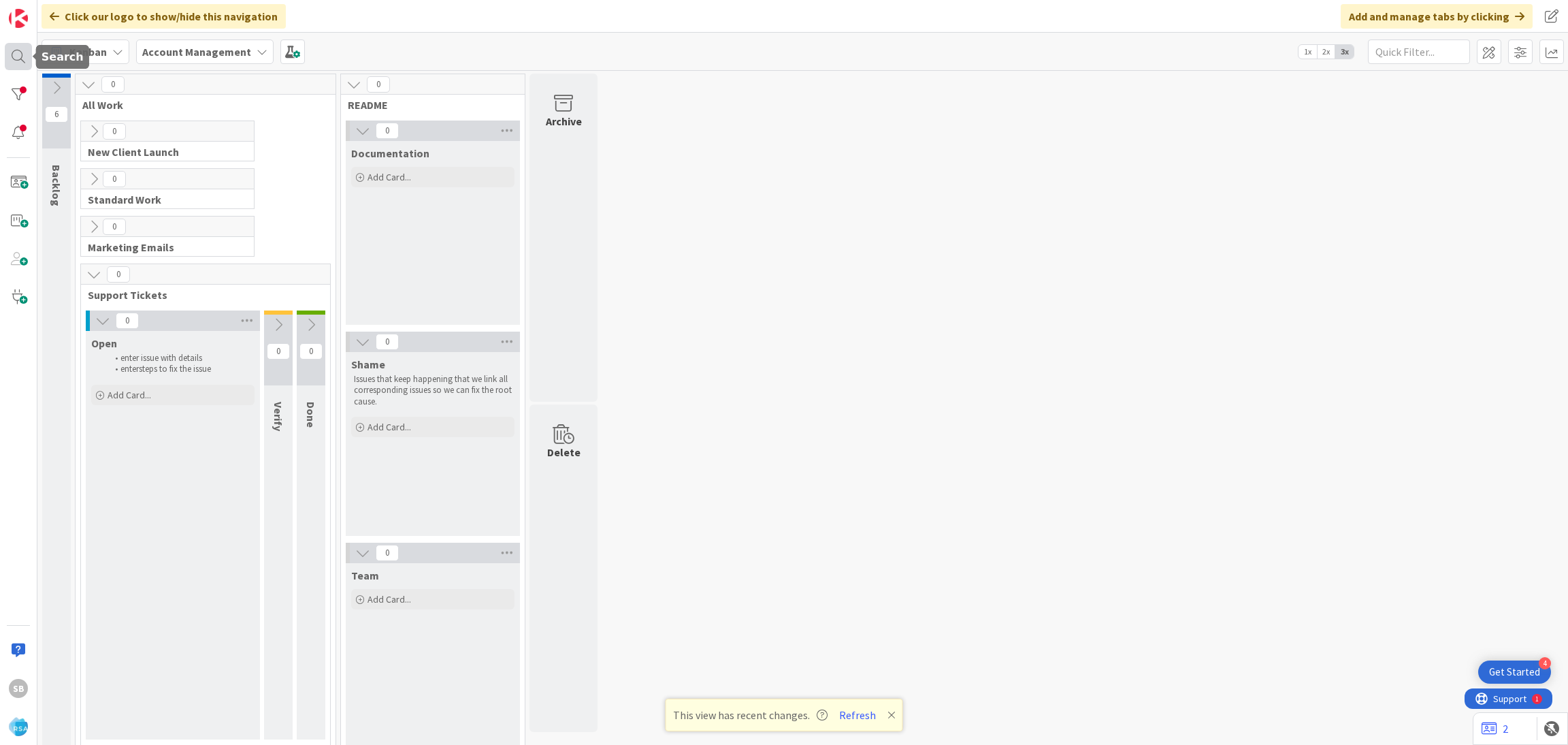
click at [28, 58] on div at bounding box center [19, 57] width 27 height 27
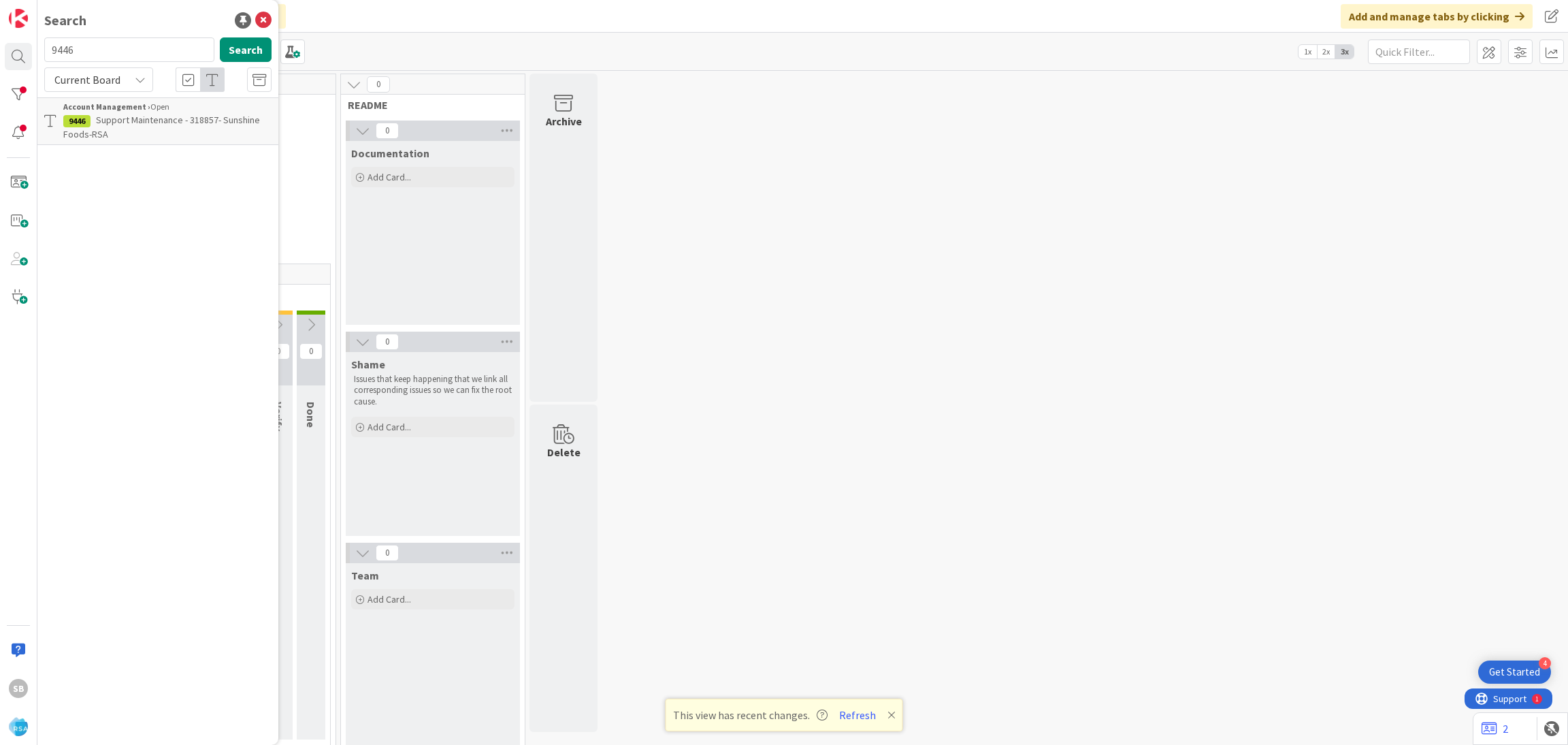
click at [116, 47] on input "9446" at bounding box center [129, 49] width 170 height 24
click at [116, 47] on input "944" at bounding box center [129, 49] width 170 height 24
type input "9447"
click at [239, 55] on button "Search" at bounding box center [246, 49] width 52 height 24
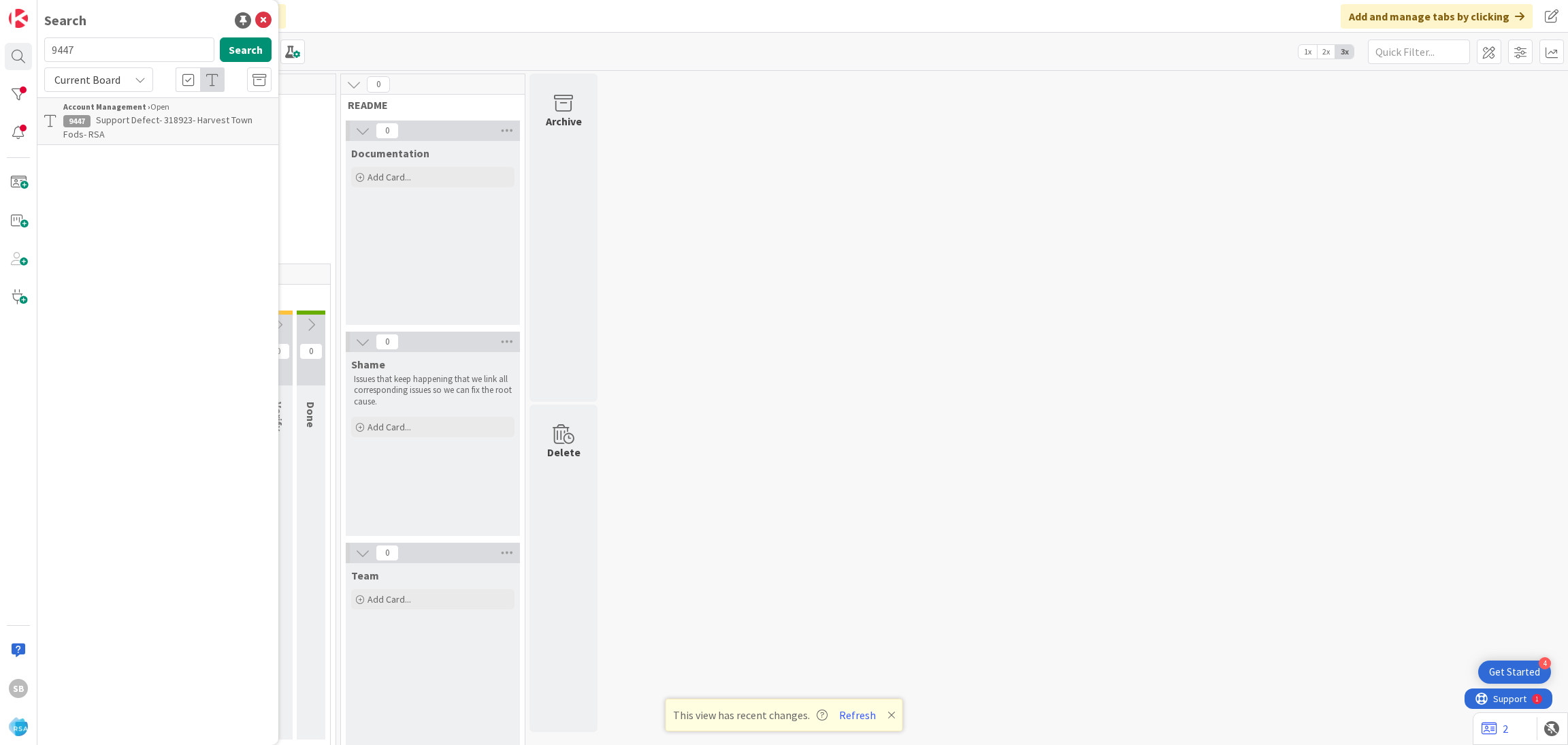
click at [194, 123] on span "Support Defect- 318923- Harvest Town Fods- RSA" at bounding box center [158, 127] width 189 height 27
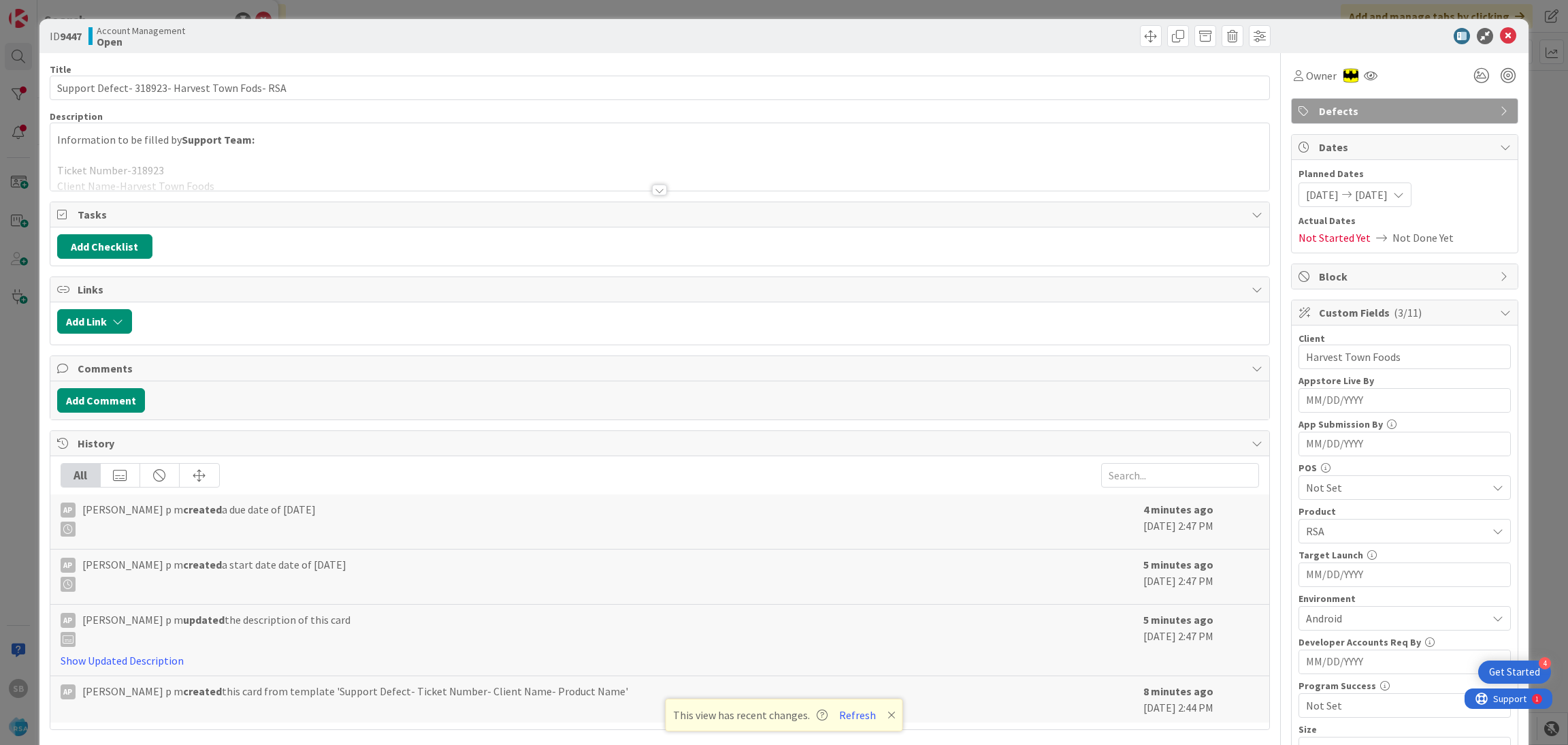
scroll to position [343, 0]
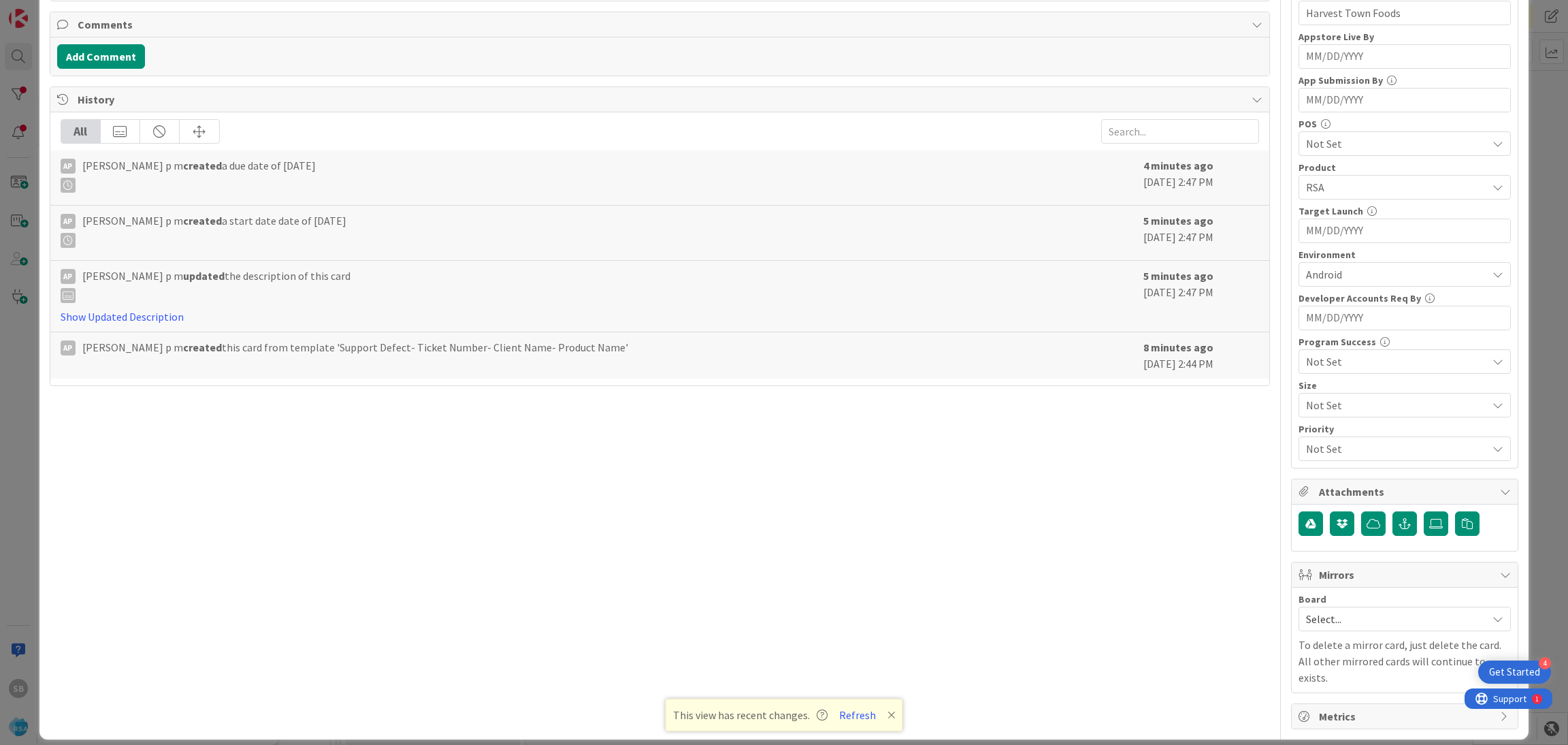
click at [1341, 638] on div "Board Select... To delete a mirror card, just delete the card. All other mirror…" at bounding box center [1405, 640] width 212 height 91
click at [1310, 626] on span "Select..." at bounding box center [1392, 619] width 174 height 19
click at [1334, 691] on div "Select... Account Management Software Development" at bounding box center [1405, 679] width 212 height 93
click at [1321, 699] on link "Software Development" at bounding box center [1405, 707] width 211 height 24
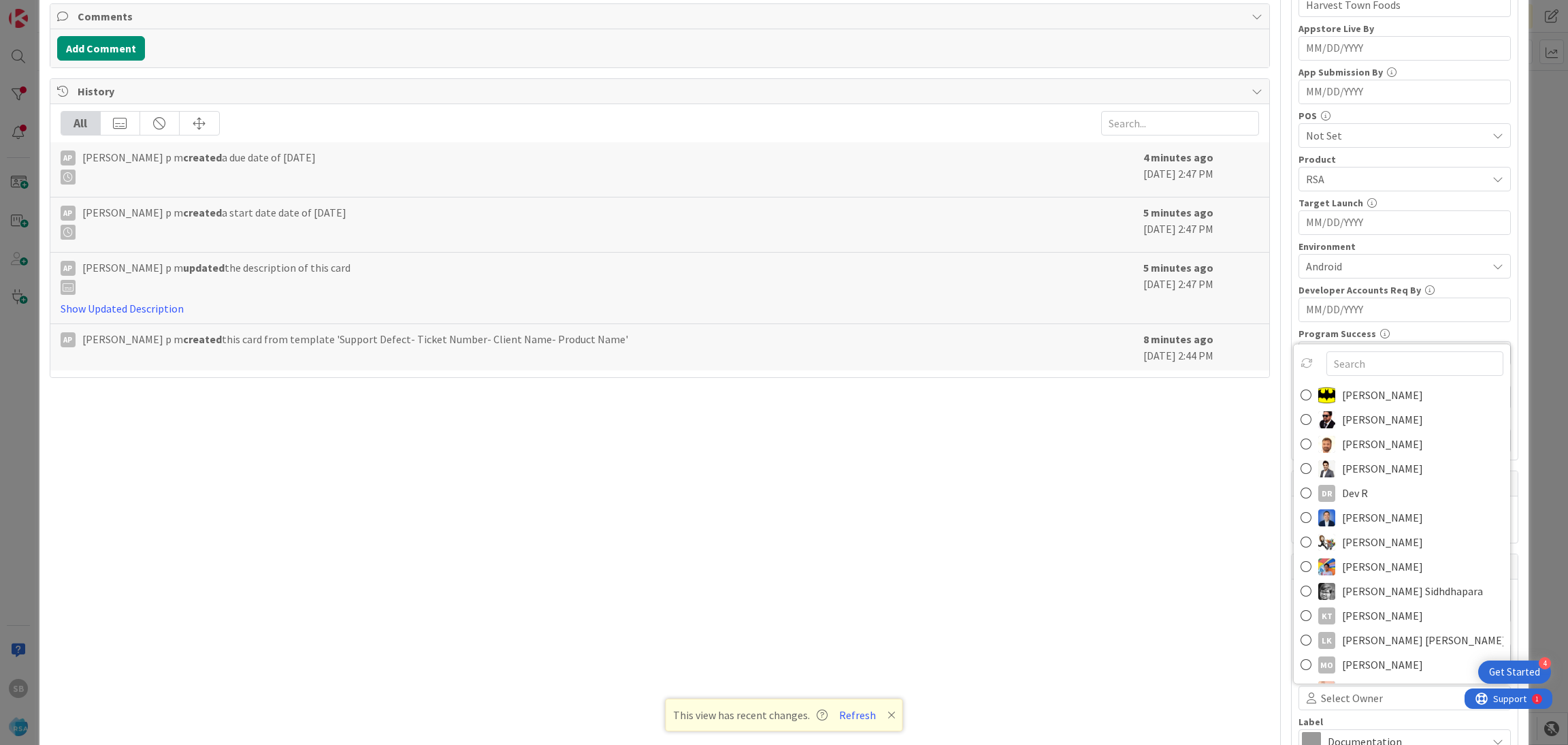
click at [1369, 454] on span "[PERSON_NAME]" at bounding box center [1382, 444] width 81 height 20
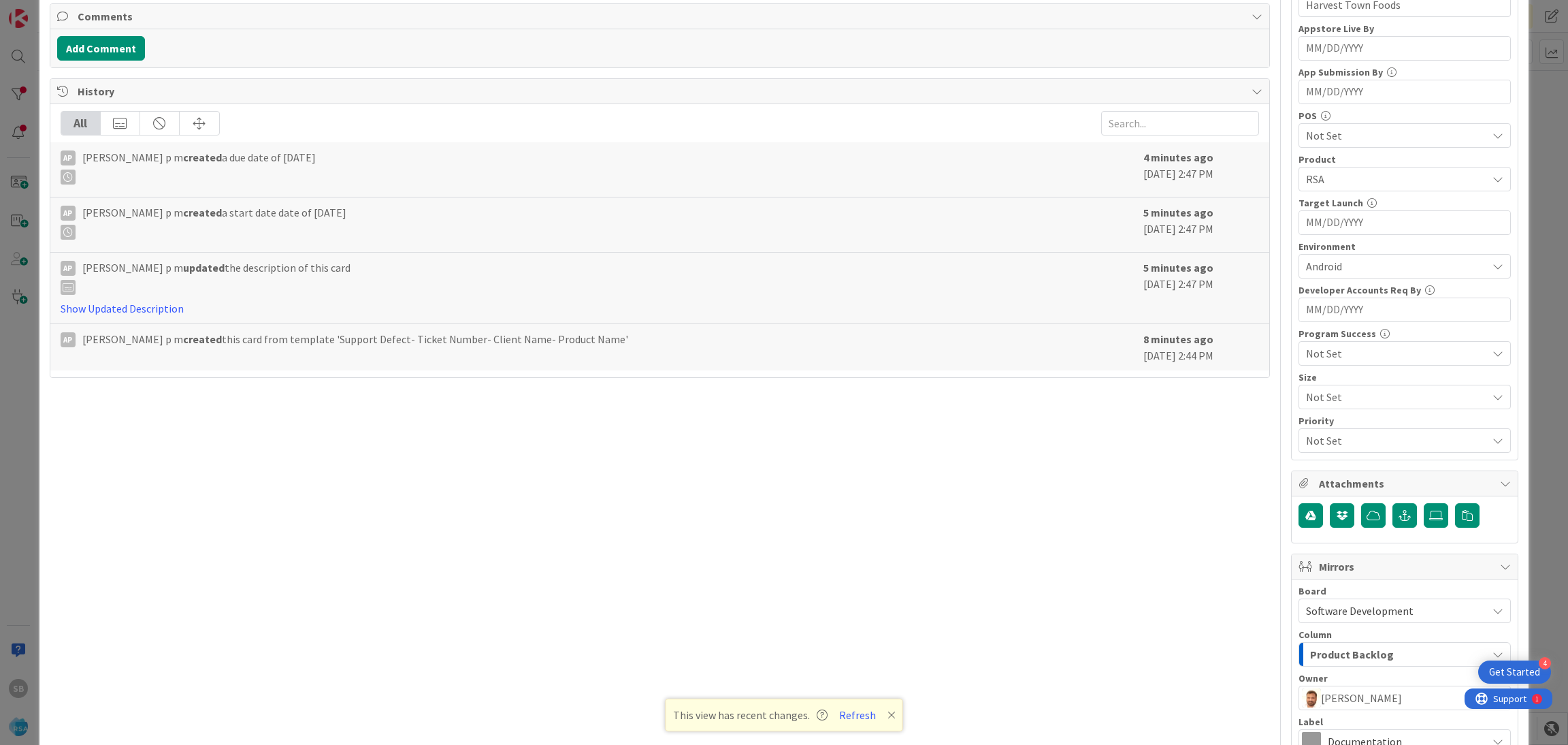
scroll to position [506, 0]
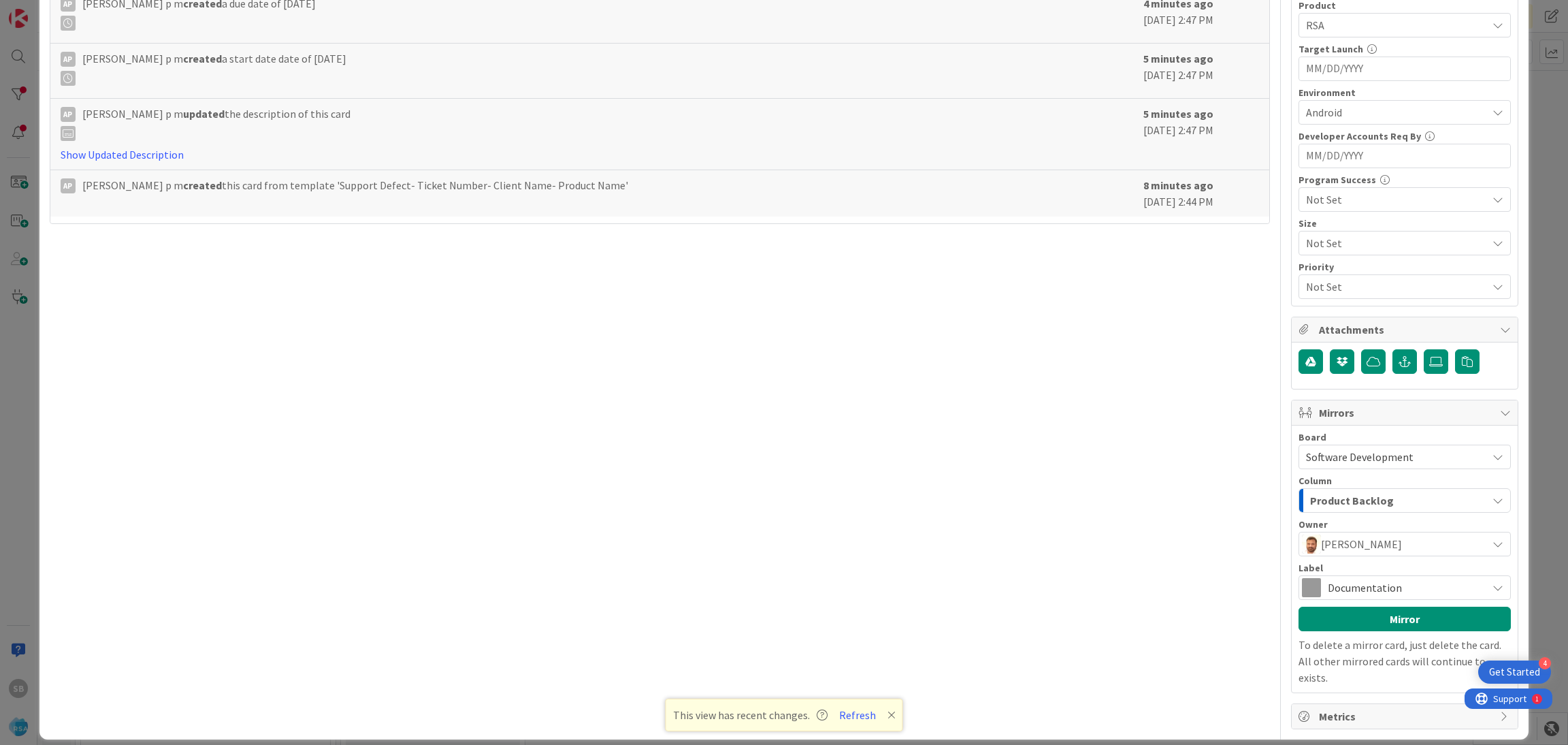
click at [1422, 588] on span "Documentation" at bounding box center [1403, 587] width 153 height 19
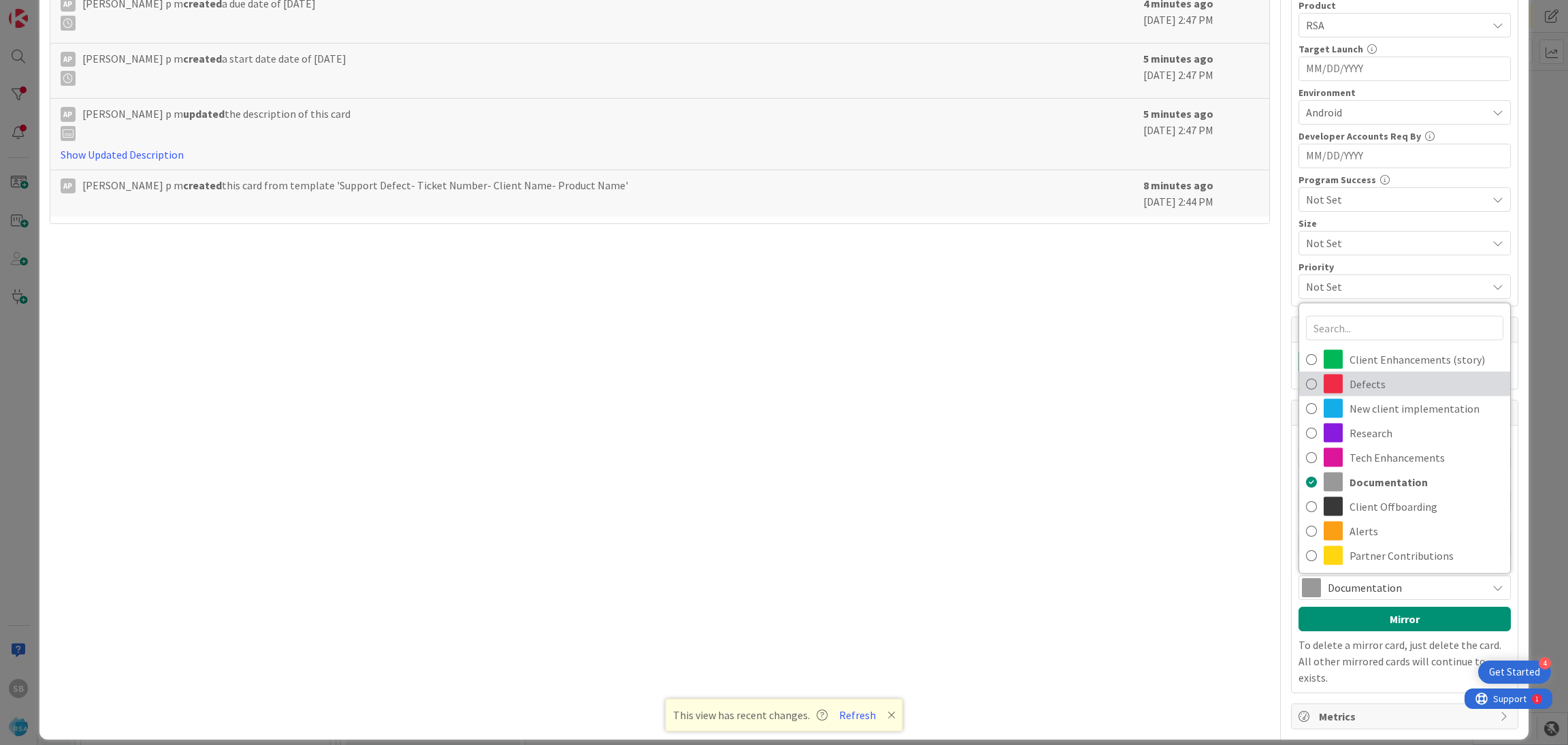
click at [1365, 386] on span "Defects" at bounding box center [1426, 384] width 154 height 20
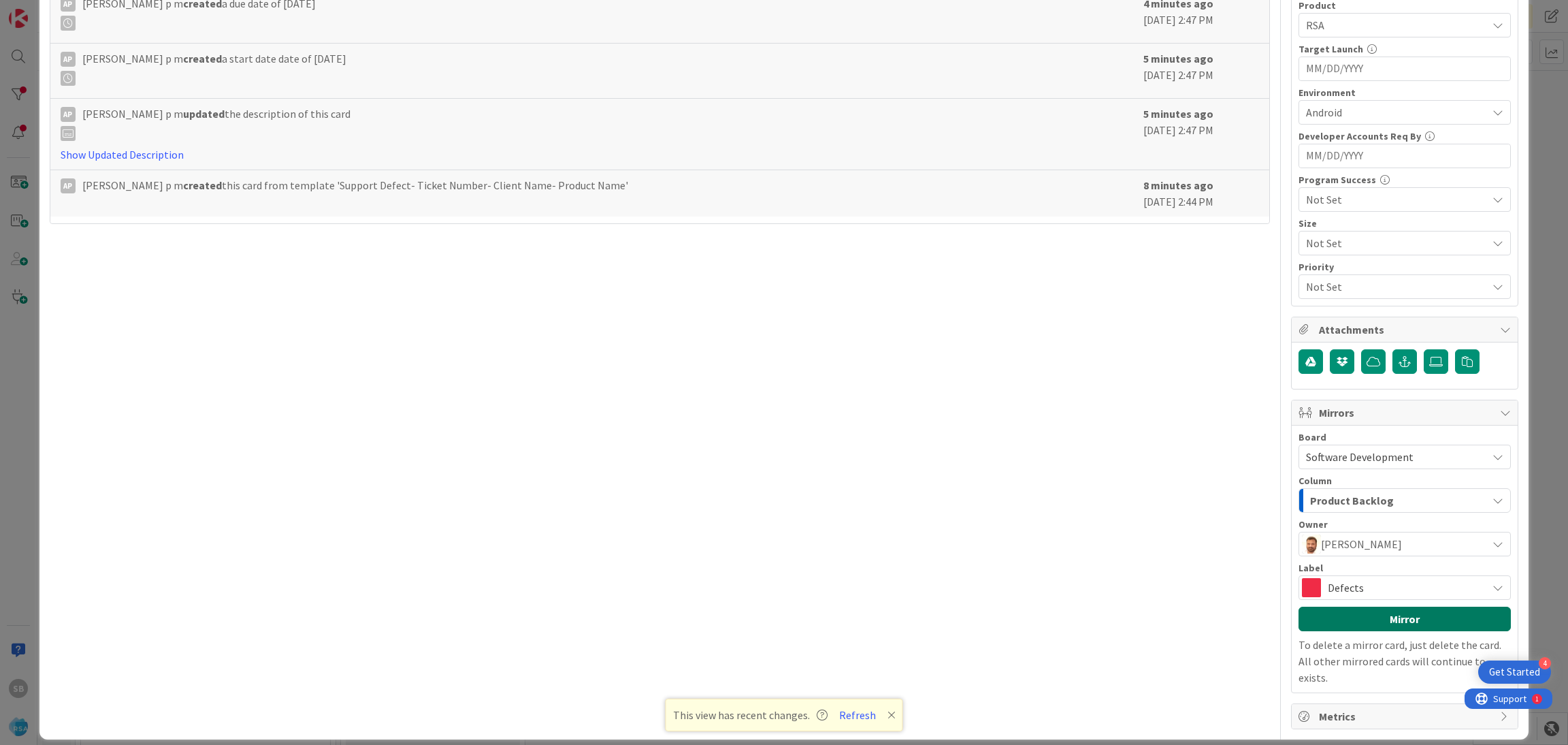
click at [1374, 629] on button "Mirror" at bounding box center [1405, 619] width 212 height 24
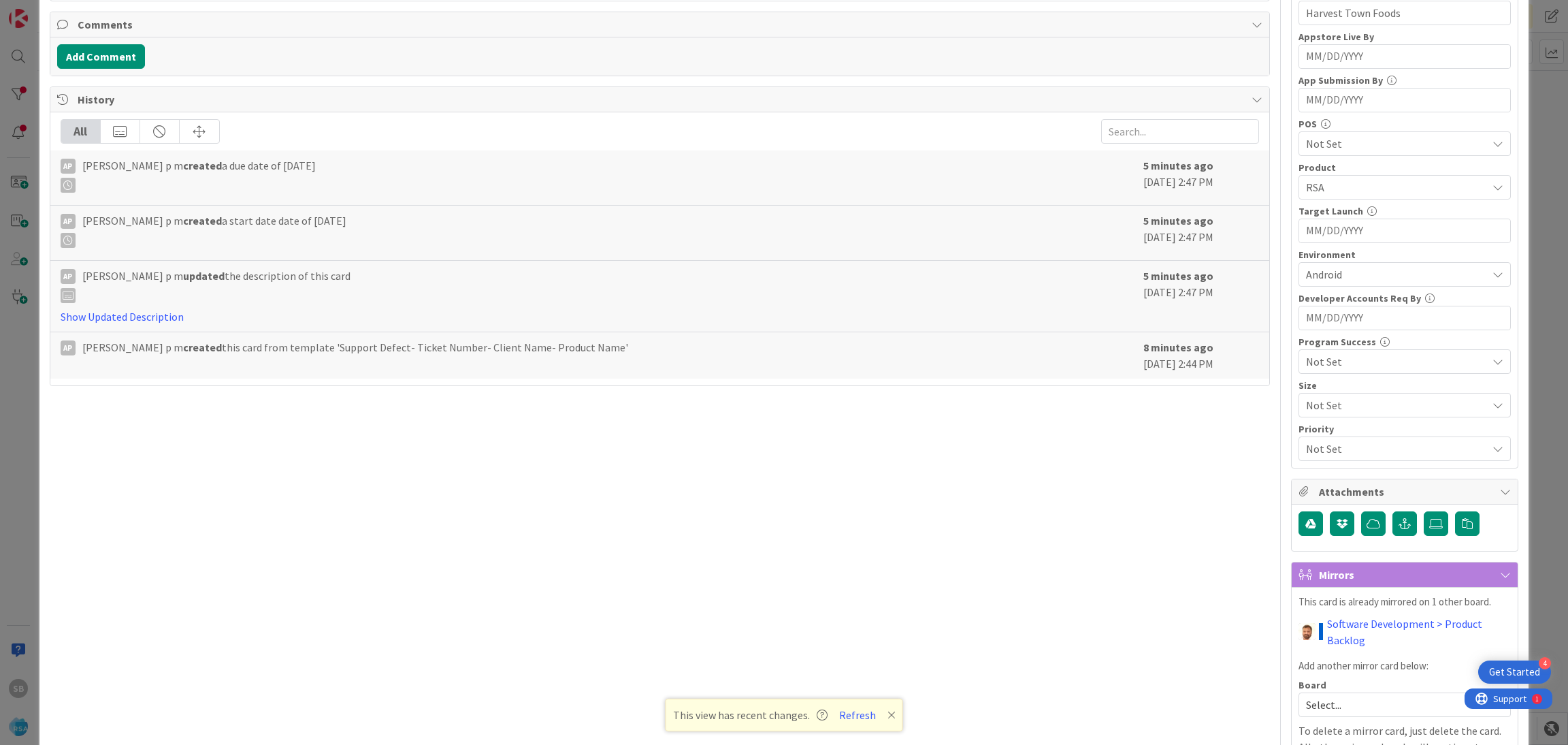
scroll to position [430, 0]
